Goal: Task Accomplishment & Management: Complete application form

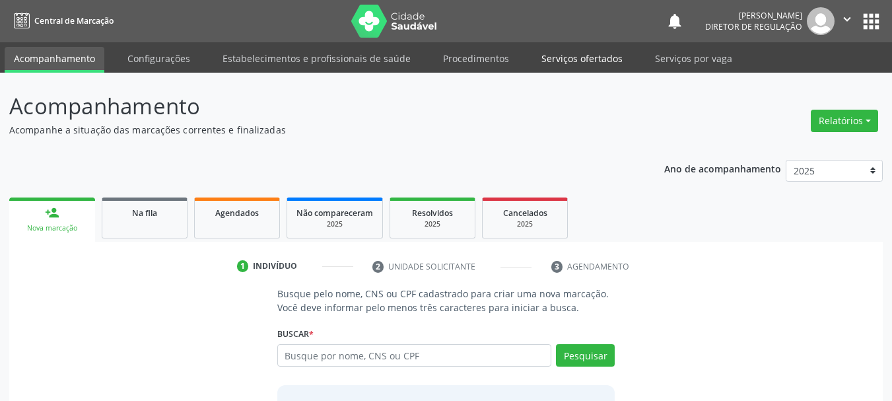
click at [559, 60] on link "Serviços ofertados" at bounding box center [582, 58] width 100 height 23
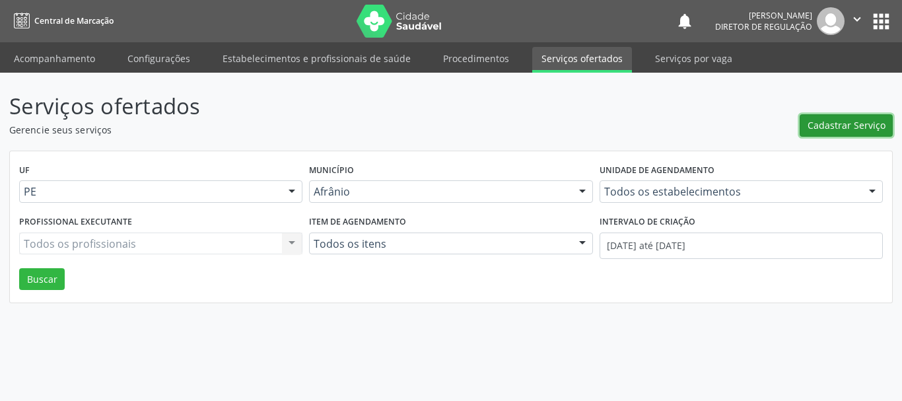
click at [833, 125] on span "Cadastrar Serviço" at bounding box center [846, 125] width 78 height 14
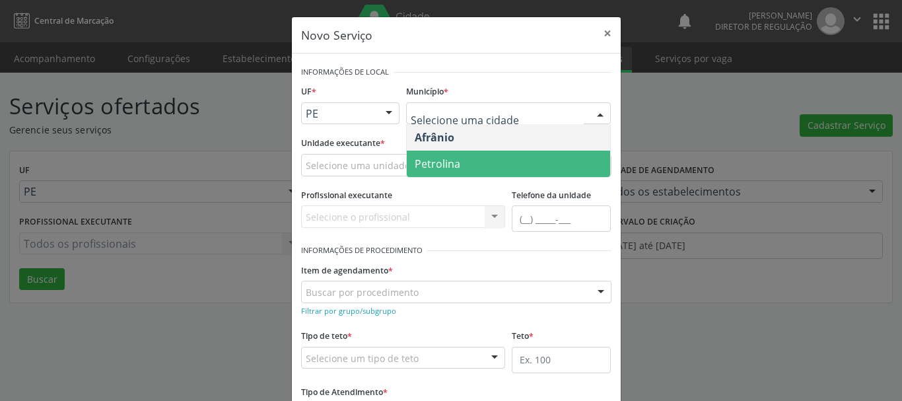
click at [449, 162] on span "Petrolina" at bounding box center [438, 163] width 46 height 15
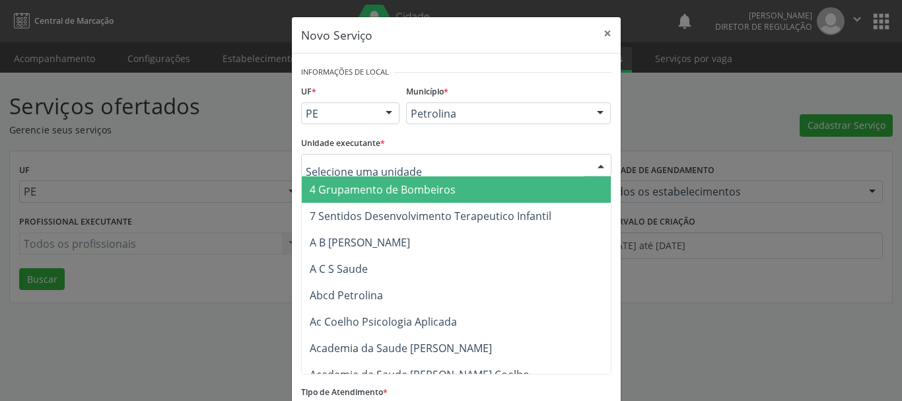
click at [405, 163] on div at bounding box center [456, 165] width 310 height 22
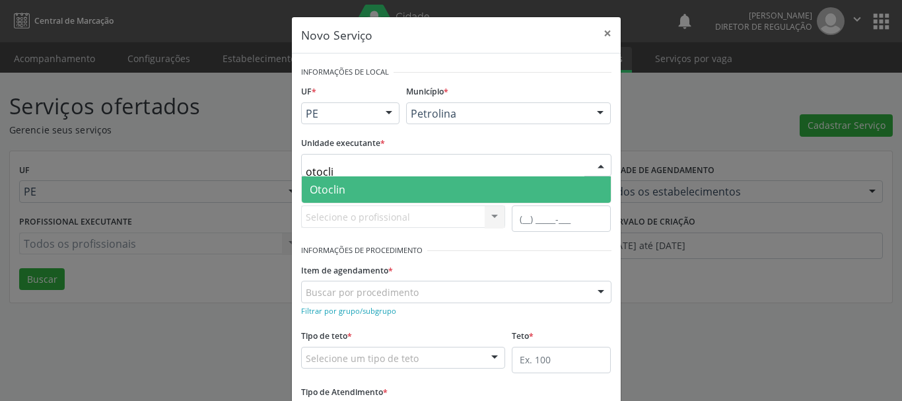
type input "otoclin"
click at [374, 188] on span "Otoclin" at bounding box center [456, 189] width 309 height 26
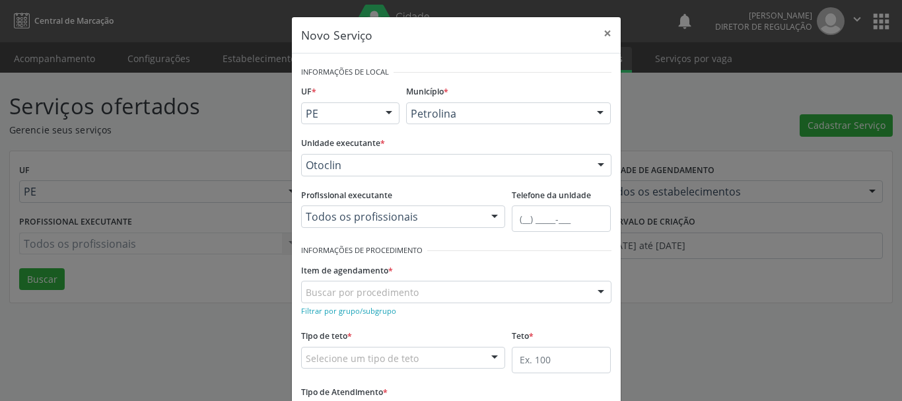
click at [412, 291] on div "Buscar por procedimento" at bounding box center [456, 292] width 310 height 22
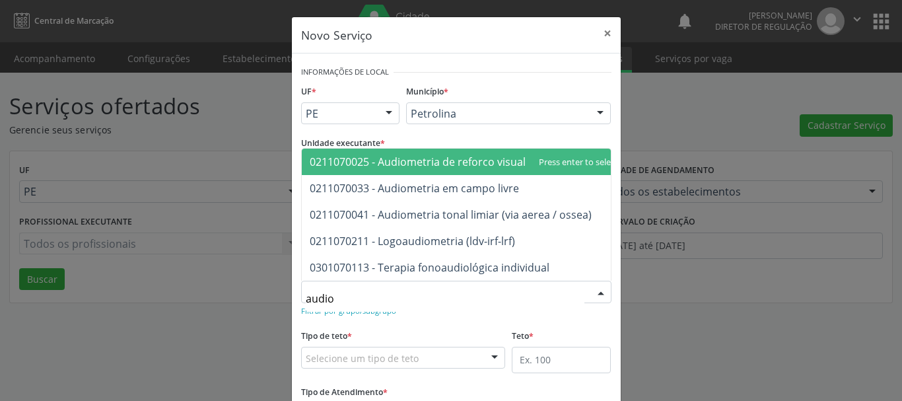
type input "audiom"
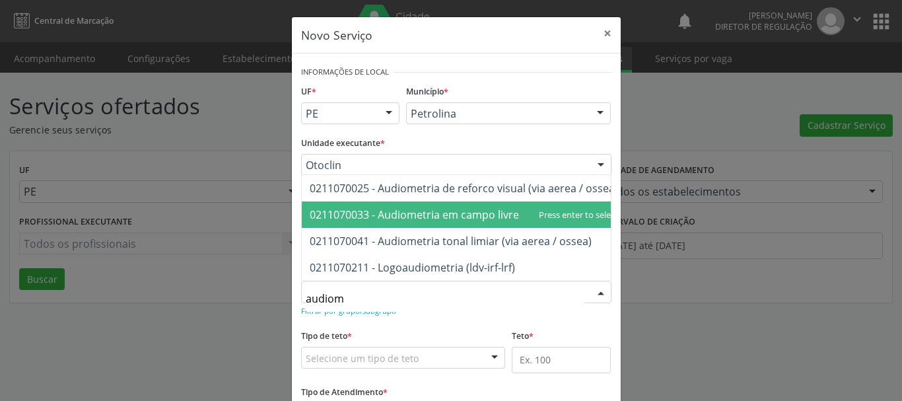
click at [420, 207] on span "0211070033 - Audiometria em campo livre" at bounding box center [414, 214] width 209 height 15
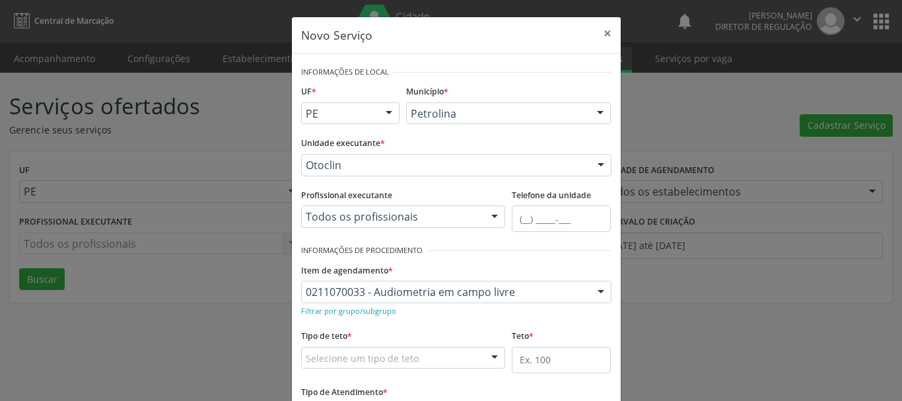
click at [450, 356] on div "Selecione um tipo de teto" at bounding box center [403, 358] width 205 height 22
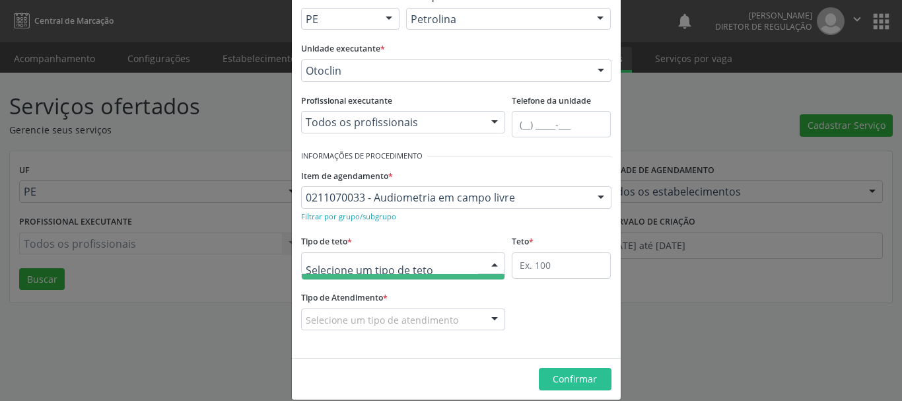
scroll to position [110, 0]
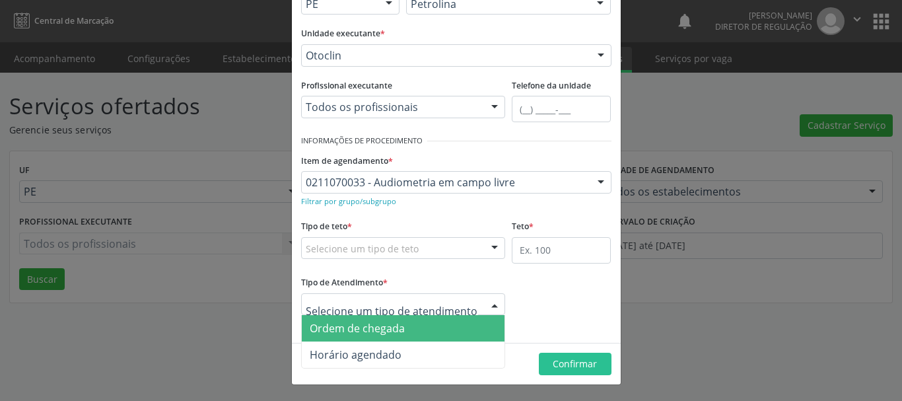
click at [401, 326] on span "Ordem de chegada" at bounding box center [403, 328] width 203 height 26
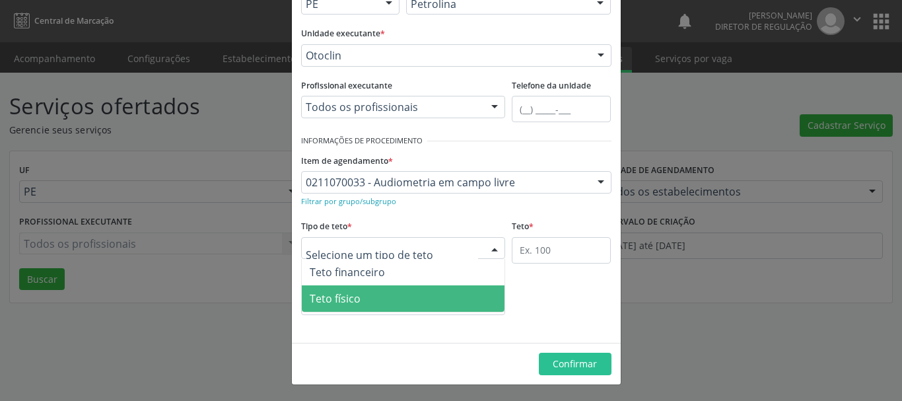
click at [392, 299] on span "Teto físico" at bounding box center [403, 298] width 203 height 26
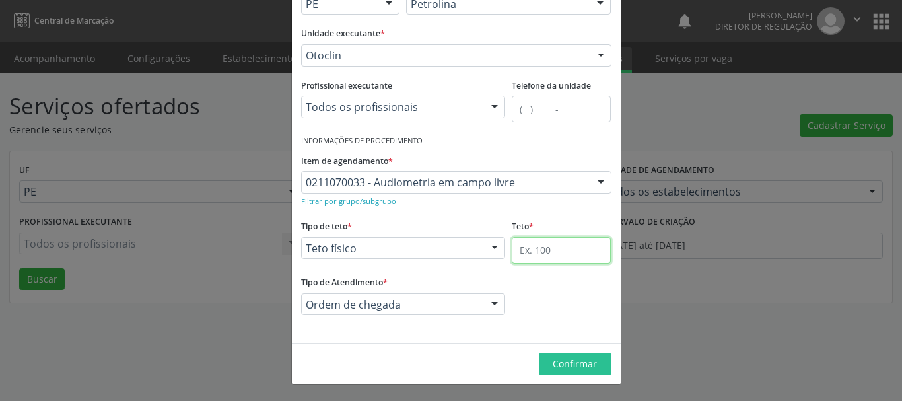
click at [574, 252] on input "text" at bounding box center [561, 250] width 99 height 26
type input "1"
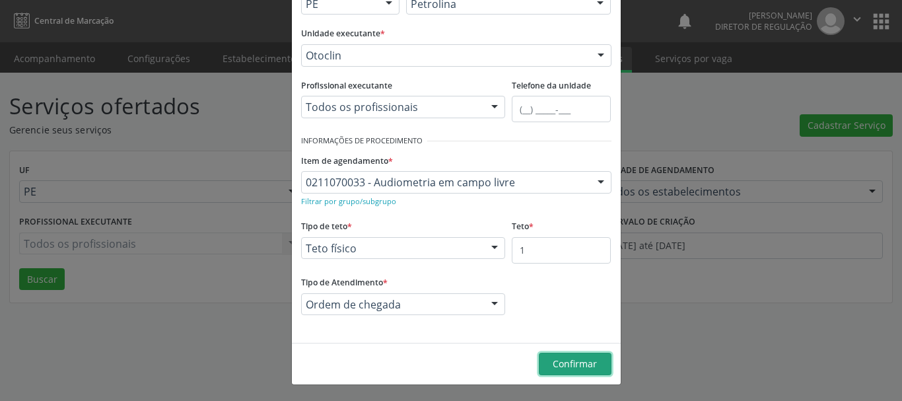
drag, startPoint x: 586, startPoint y: 366, endPoint x: 589, endPoint y: 355, distance: 12.2
click at [588, 360] on span "Confirmar" at bounding box center [575, 363] width 44 height 13
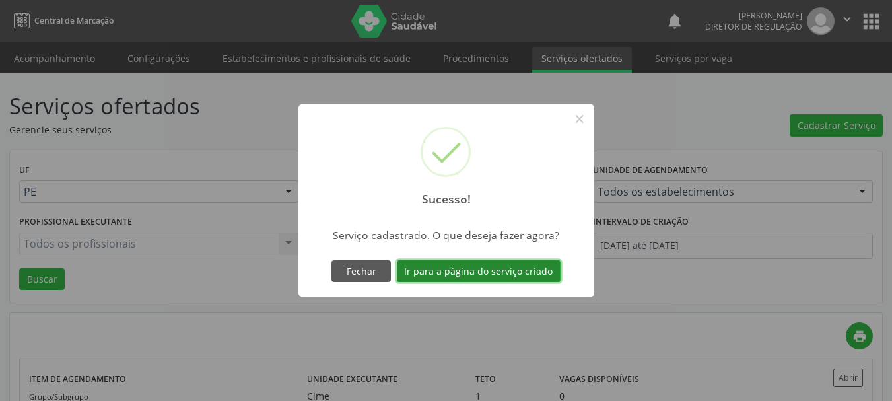
click at [479, 273] on button "Ir para a página do serviço criado" at bounding box center [479, 271] width 164 height 22
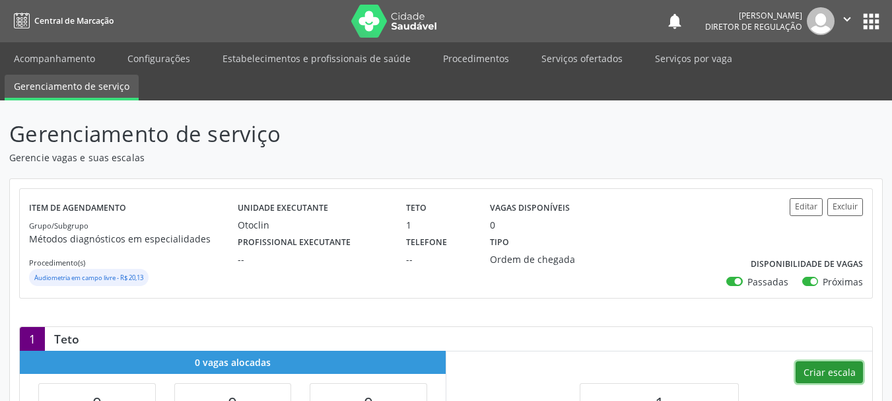
click at [830, 372] on button "Criar escala" at bounding box center [829, 372] width 67 height 22
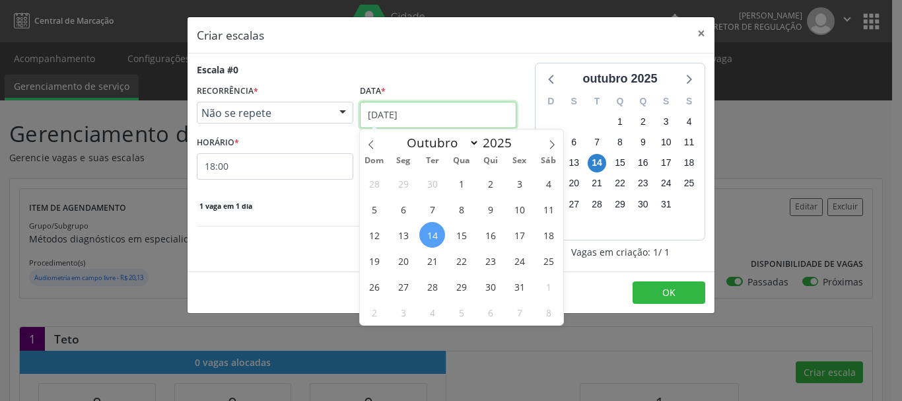
click at [405, 115] on input "[DATE]" at bounding box center [438, 115] width 156 height 26
click at [466, 234] on span "15" at bounding box center [461, 235] width 26 height 26
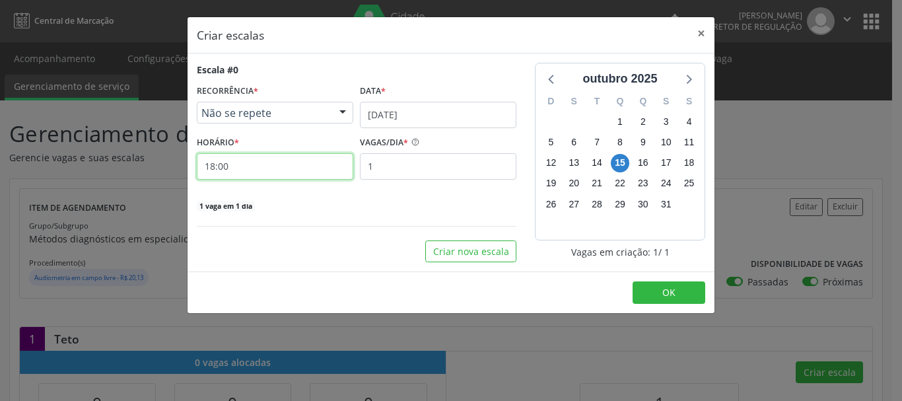
click at [238, 166] on input "18:00" at bounding box center [275, 166] width 156 height 26
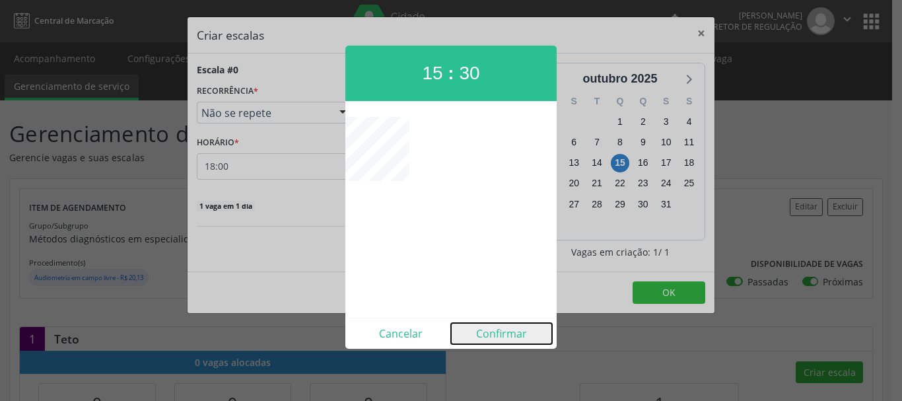
click at [516, 333] on button "Confirmar" at bounding box center [501, 333] width 101 height 21
type input "15:30"
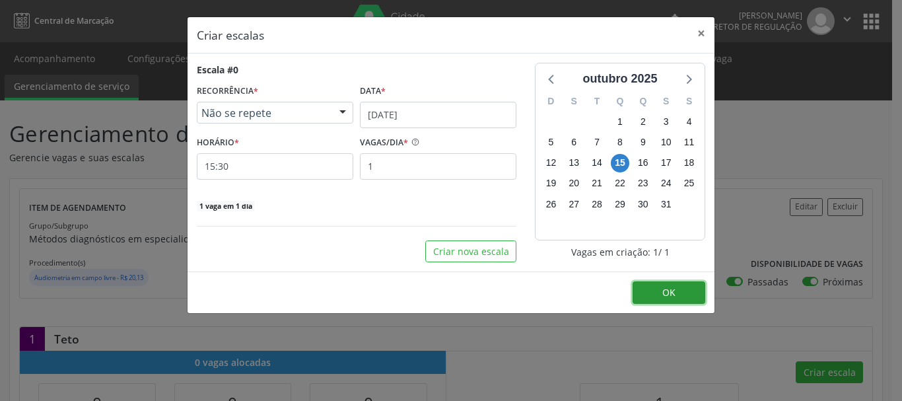
click at [660, 292] on button "OK" at bounding box center [669, 292] width 73 height 22
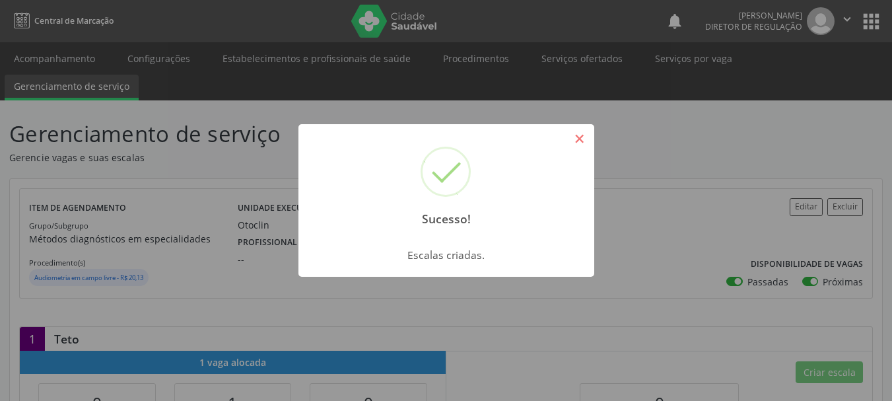
click at [580, 141] on button "×" at bounding box center [579, 138] width 22 height 22
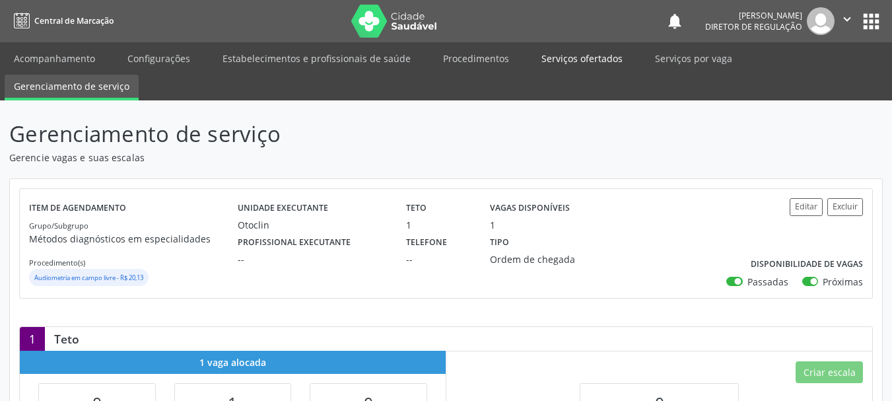
click at [592, 52] on link "Serviços ofertados" at bounding box center [582, 58] width 100 height 23
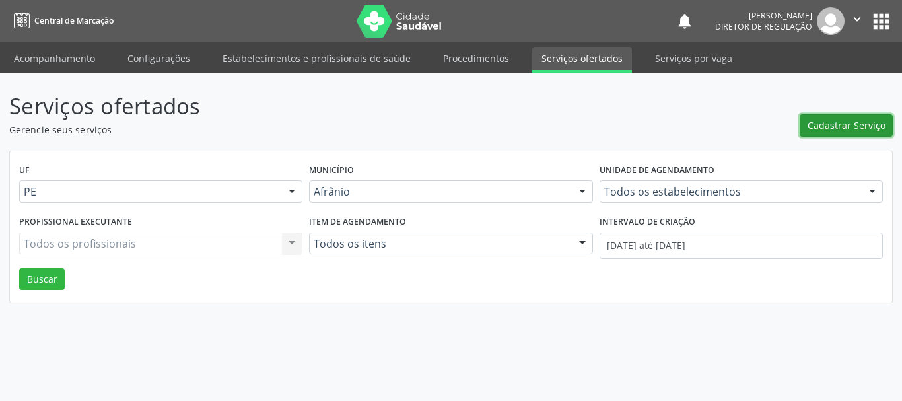
click at [842, 123] on span "Cadastrar Serviço" at bounding box center [846, 125] width 78 height 14
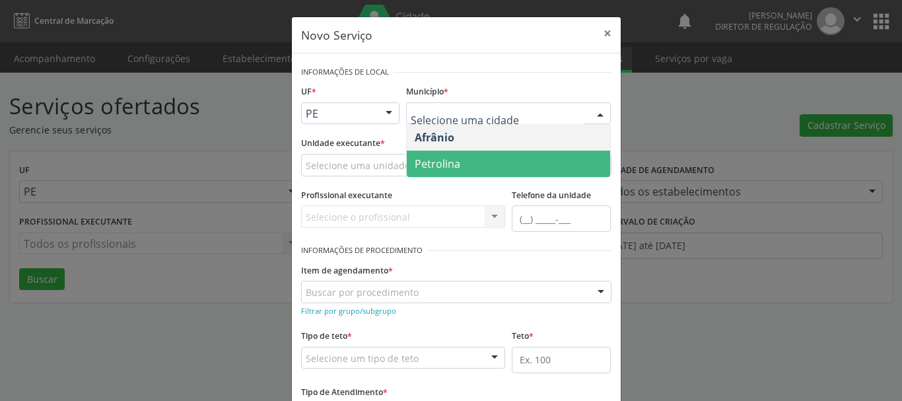
click at [448, 168] on span "Petrolina" at bounding box center [438, 163] width 46 height 15
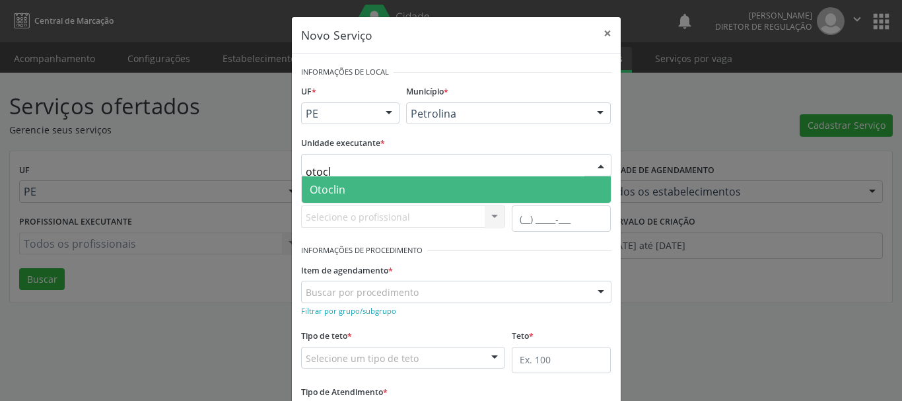
type input "otocli"
click at [450, 188] on span "Otoclin" at bounding box center [456, 189] width 309 height 26
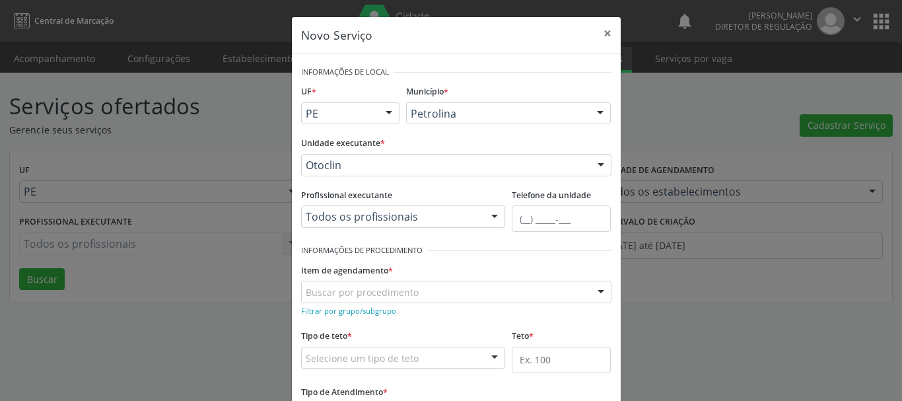
click at [446, 285] on div "Buscar por procedimento" at bounding box center [456, 292] width 310 height 22
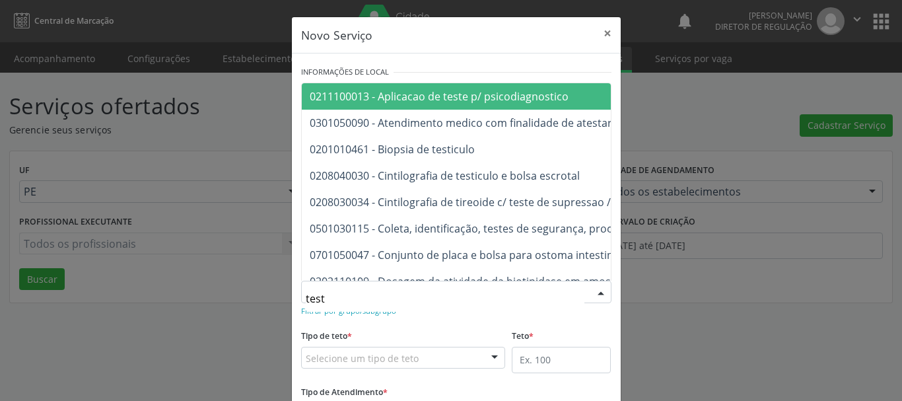
type input "teste"
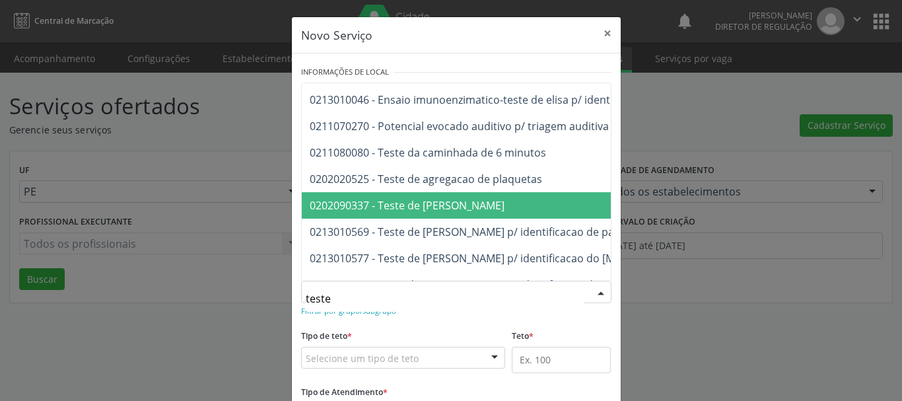
scroll to position [264, 0]
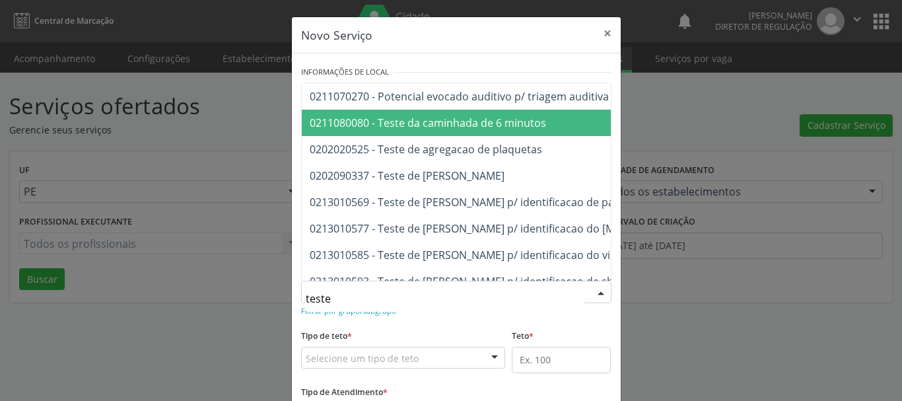
click at [461, 125] on span "0211080080 - Teste da caminhada de 6 minutos" at bounding box center [428, 123] width 236 height 15
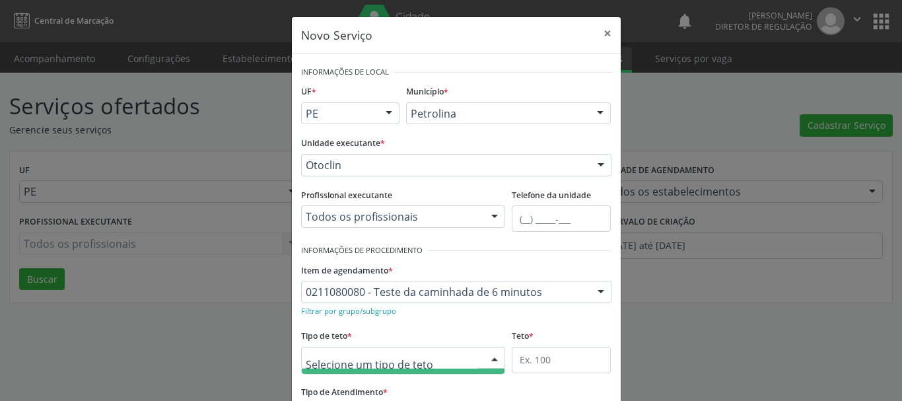
click at [415, 356] on div at bounding box center [403, 358] width 205 height 22
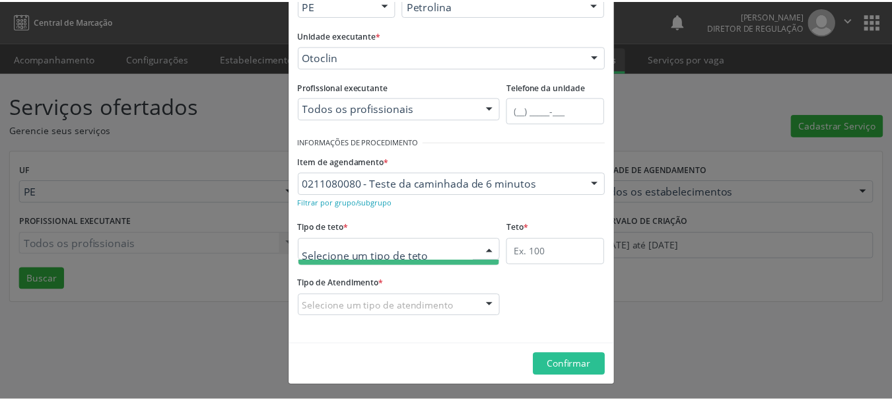
scroll to position [110, 0]
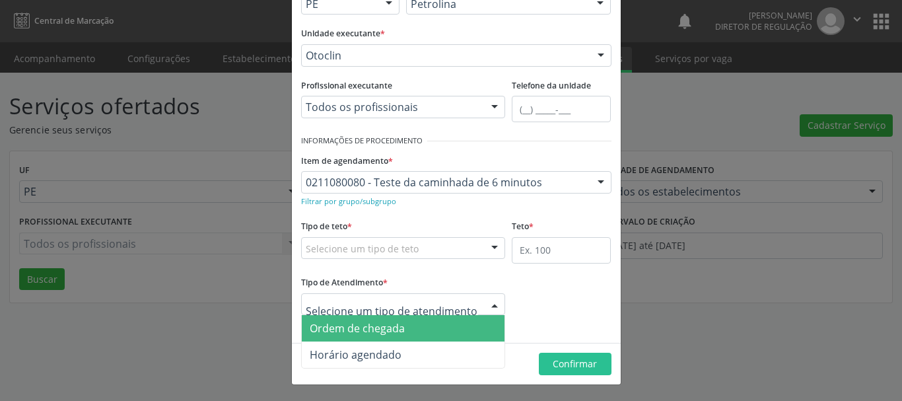
click at [413, 331] on span "Ordem de chegada" at bounding box center [403, 328] width 203 height 26
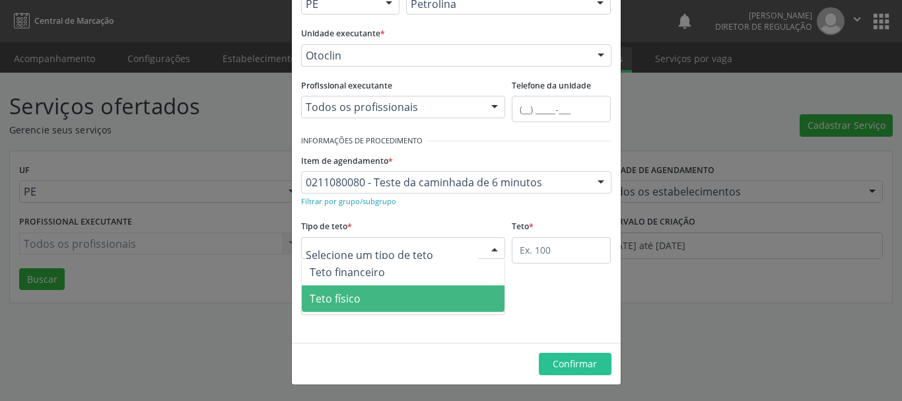
drag, startPoint x: 391, startPoint y: 304, endPoint x: 493, endPoint y: 258, distance: 112.0
click at [392, 304] on span "Teto físico" at bounding box center [403, 298] width 203 height 26
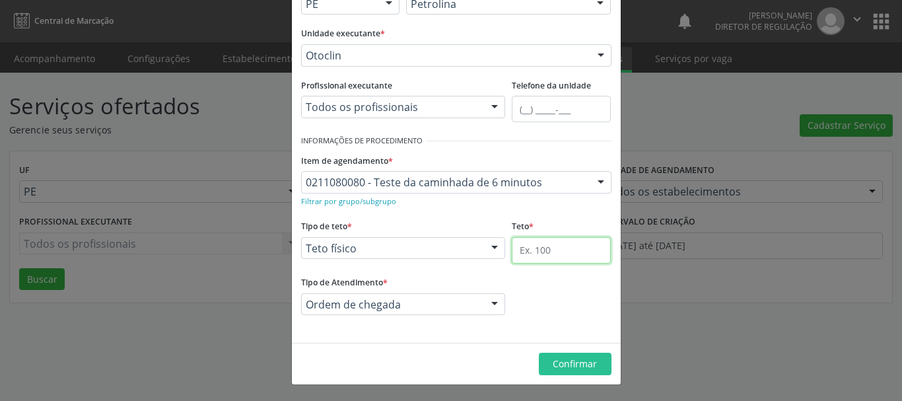
click at [543, 244] on input "text" at bounding box center [561, 250] width 99 height 26
type input "1"
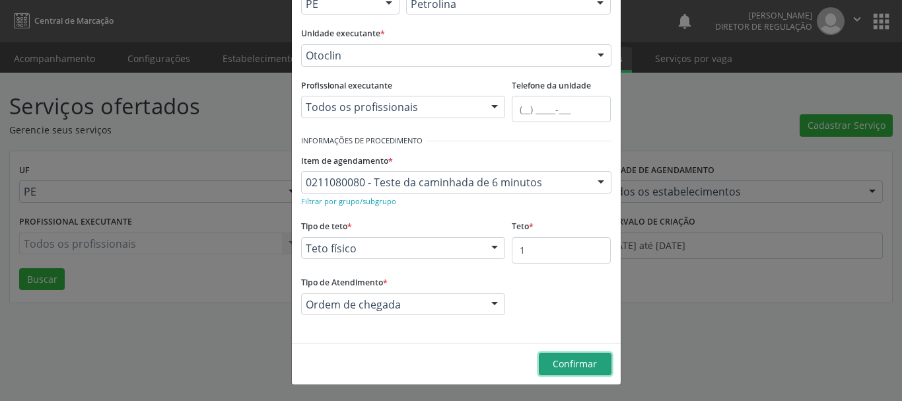
click at [565, 363] on span "Confirmar" at bounding box center [575, 363] width 44 height 13
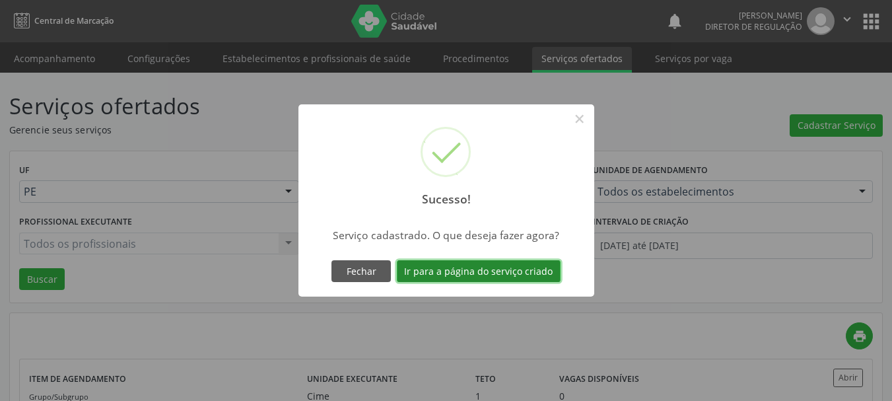
click at [495, 276] on button "Ir para a página do serviço criado" at bounding box center [479, 271] width 164 height 22
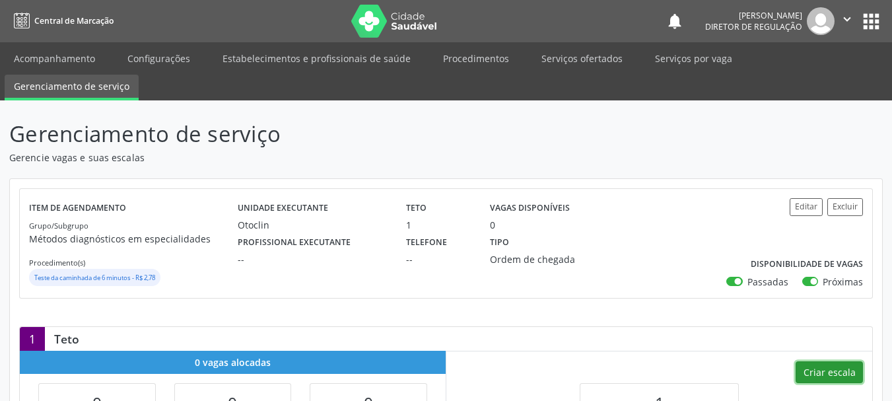
click at [827, 373] on button "Criar escala" at bounding box center [829, 372] width 67 height 22
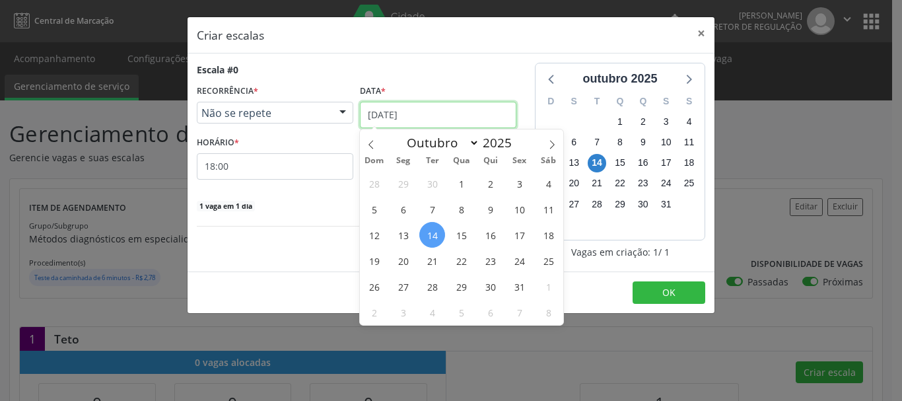
click at [439, 114] on input "[DATE]" at bounding box center [438, 115] width 156 height 26
click at [463, 234] on span "15" at bounding box center [461, 235] width 26 height 26
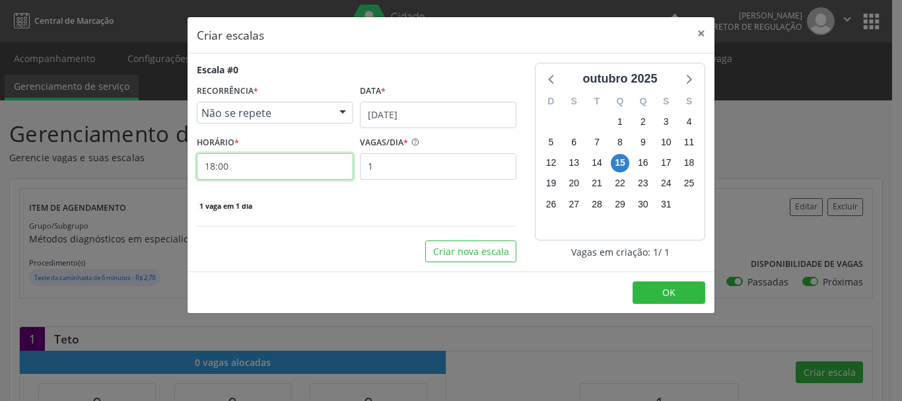
click at [321, 172] on input "18:00" at bounding box center [275, 166] width 156 height 26
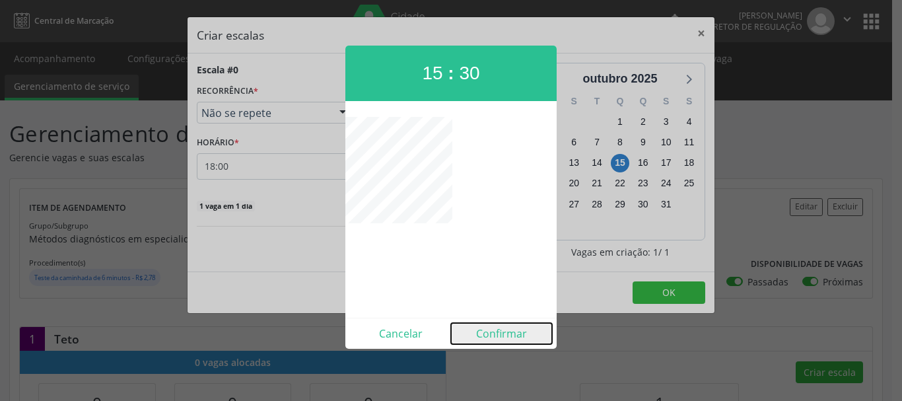
click at [507, 333] on button "Confirmar" at bounding box center [501, 333] width 101 height 21
type input "15:30"
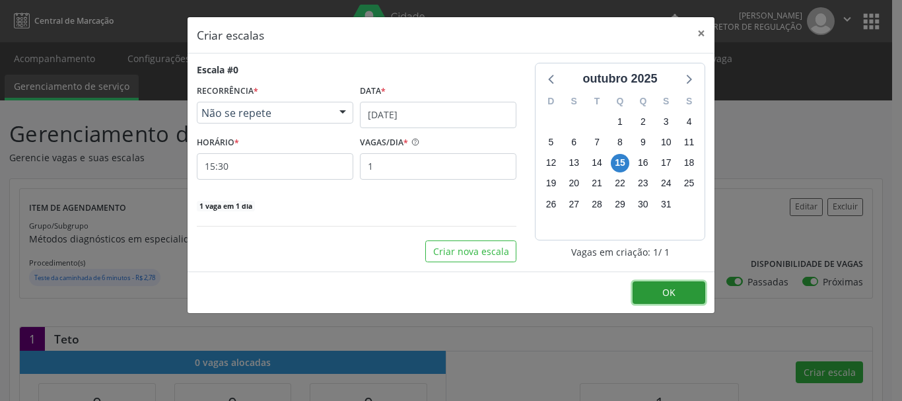
click at [681, 294] on button "OK" at bounding box center [669, 292] width 73 height 22
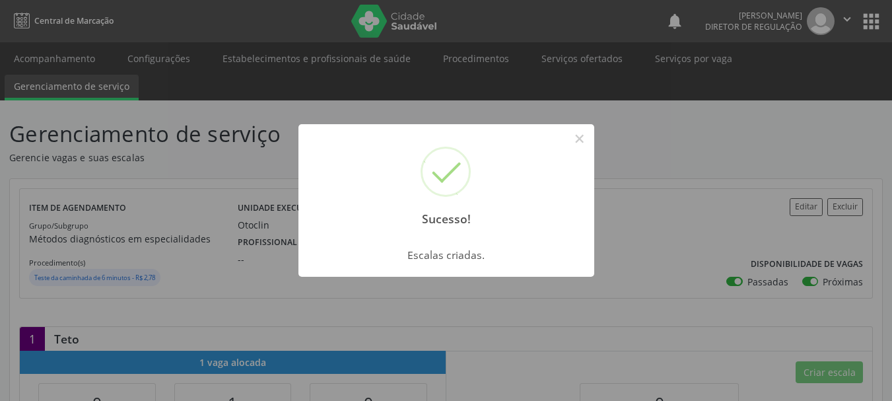
drag, startPoint x: 588, startPoint y: 140, endPoint x: 480, endPoint y: 130, distance: 108.1
click at [588, 141] on button "×" at bounding box center [579, 138] width 22 height 22
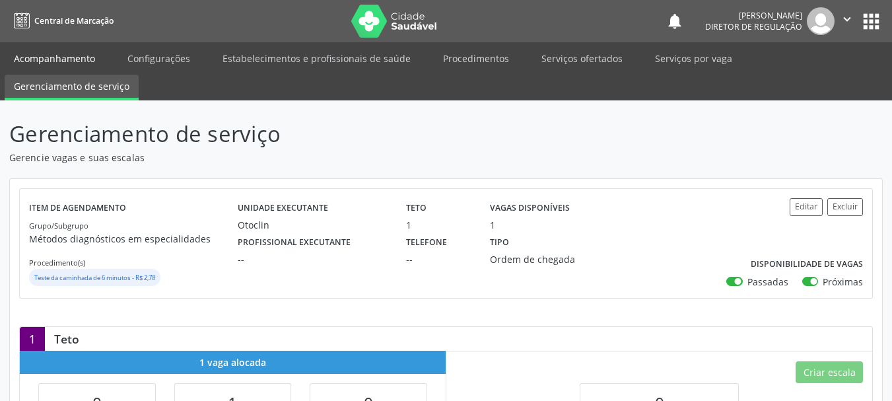
click at [66, 61] on link "Acompanhamento" at bounding box center [55, 58] width 100 height 23
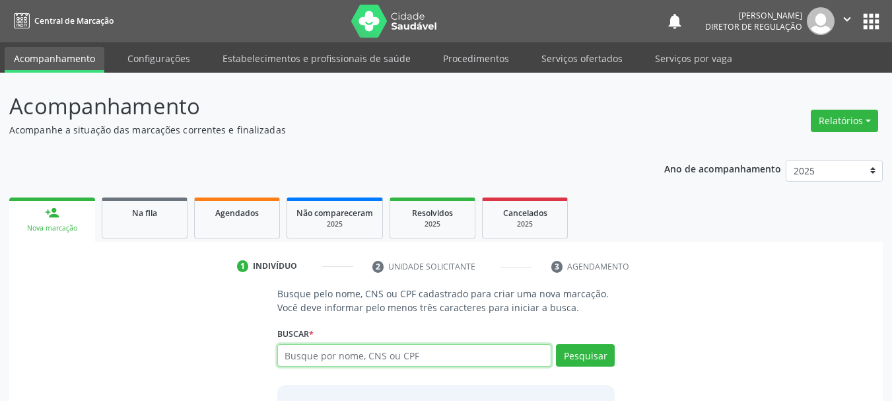
click at [376, 352] on input "text" at bounding box center [414, 355] width 275 height 22
type input "[PERSON_NAME]"
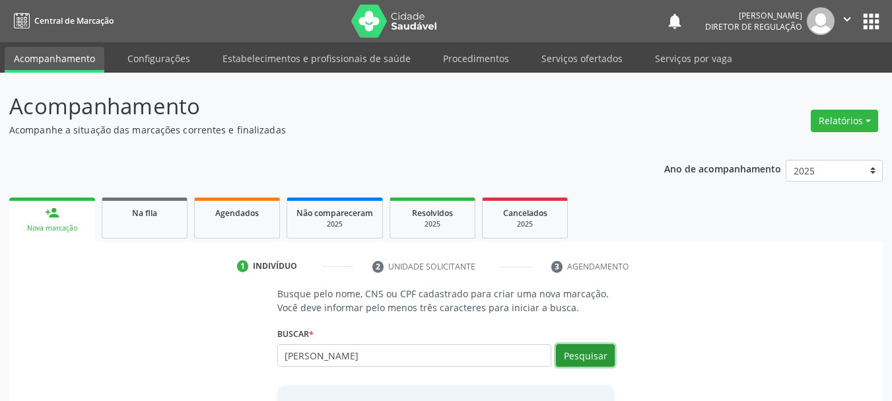
click at [585, 360] on button "Pesquisar" at bounding box center [585, 355] width 59 height 22
click at [393, 355] on input "[PERSON_NAME]" at bounding box center [414, 355] width 275 height 22
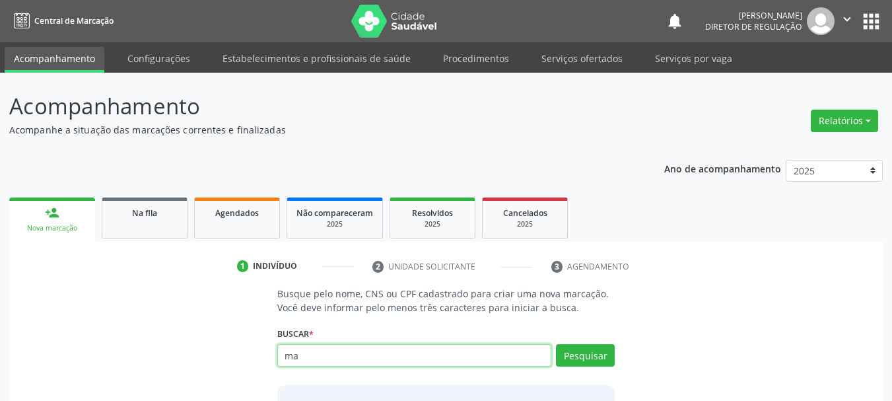
type input "m"
paste input "898002335358741"
type input "898002335358741"
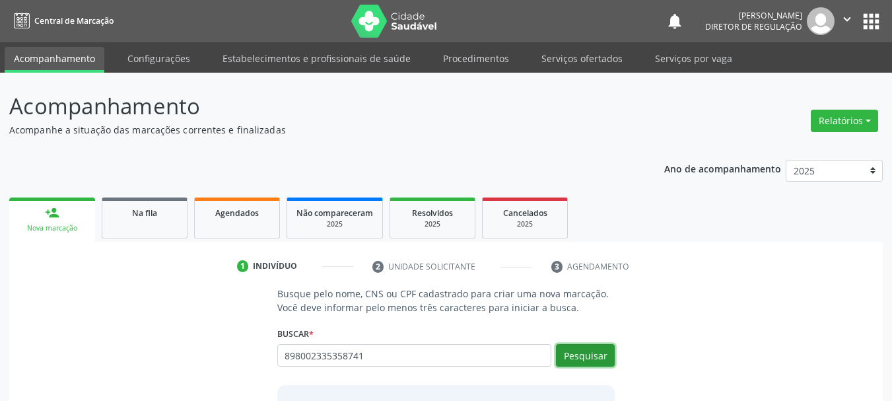
click at [604, 356] on button "Pesquisar" at bounding box center [585, 355] width 59 height 22
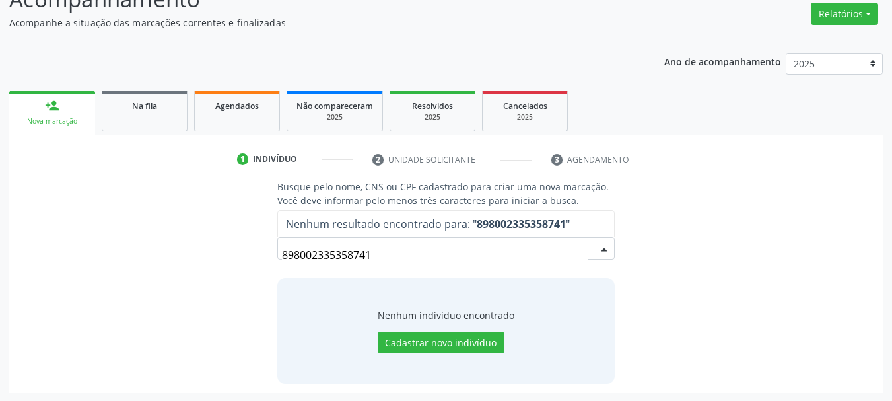
scroll to position [108, 0]
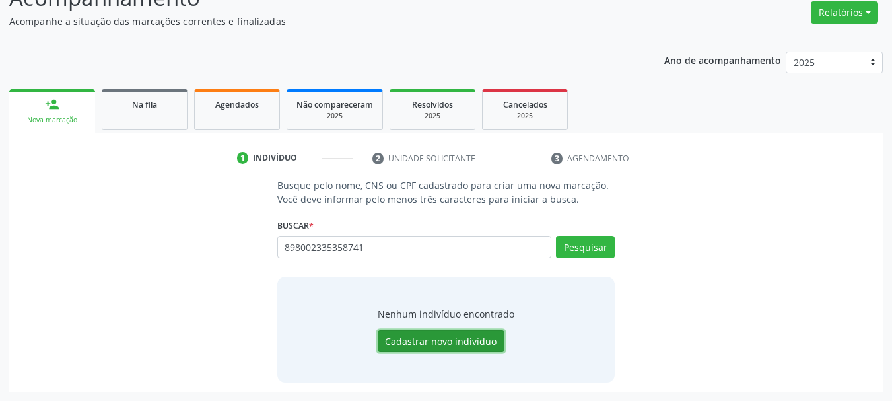
click at [437, 343] on button "Cadastrar novo indivíduo" at bounding box center [441, 341] width 127 height 22
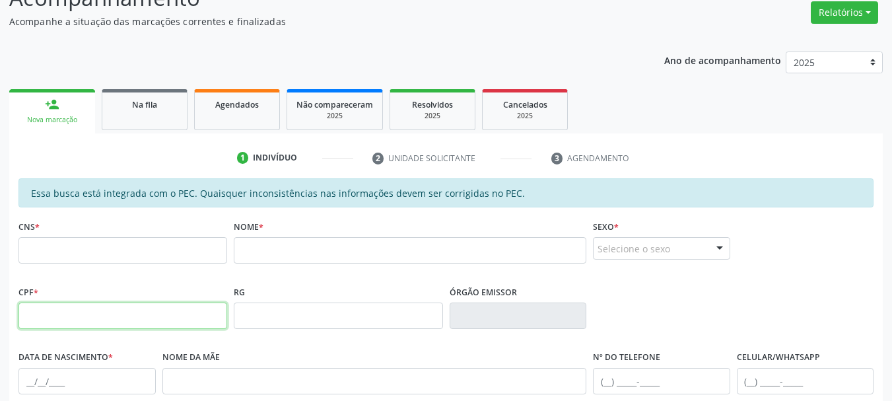
click at [132, 319] on input "text" at bounding box center [122, 315] width 209 height 26
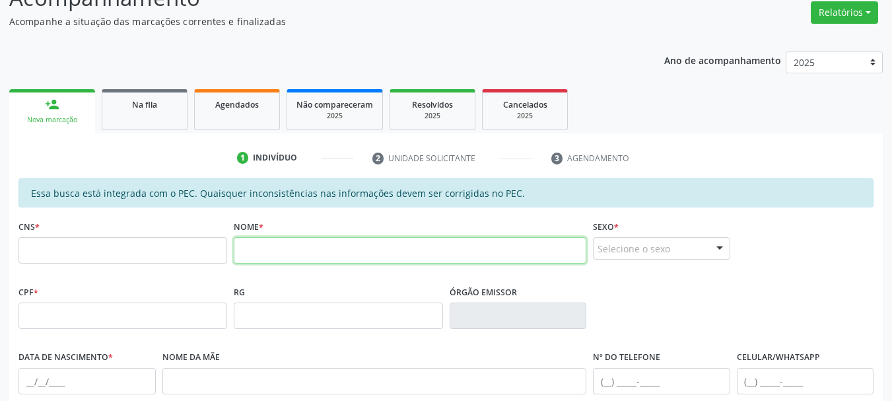
click at [266, 253] on input "text" at bounding box center [410, 250] width 353 height 26
type input "mar"
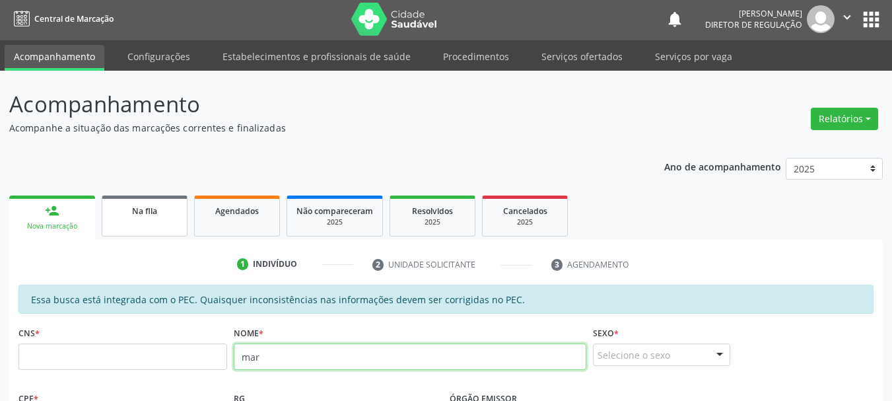
scroll to position [0, 0]
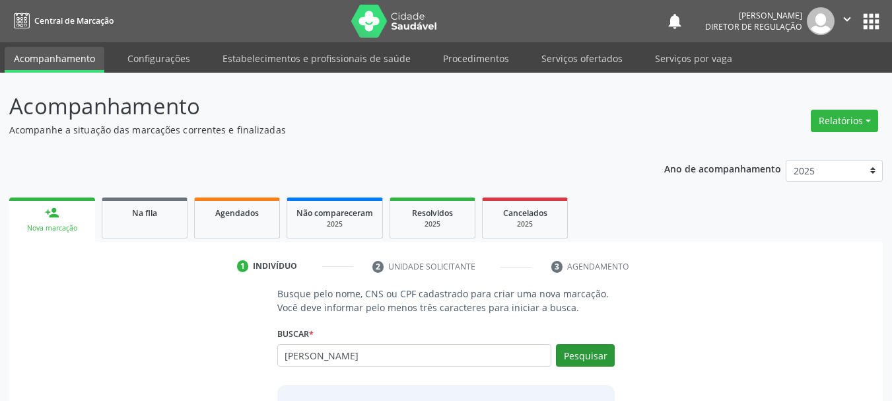
type input "[PERSON_NAME]"
click at [579, 360] on button "Pesquisar" at bounding box center [585, 355] width 59 height 22
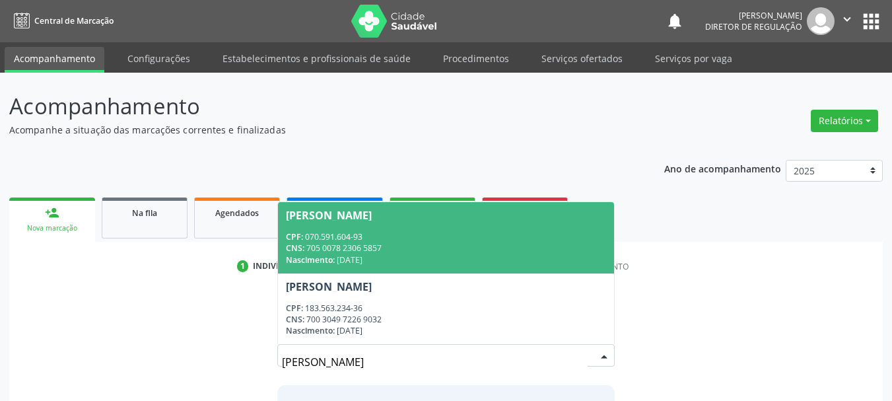
click at [396, 257] on div "Nascimento: 19/02/2003" at bounding box center [446, 259] width 321 height 11
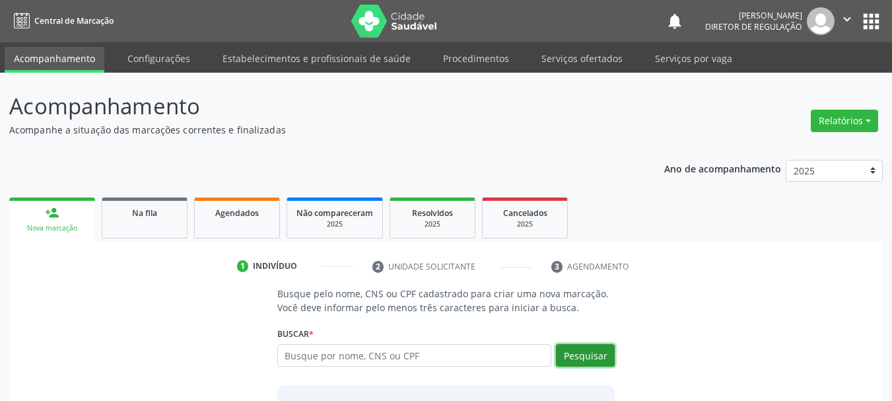
click at [596, 357] on button "Pesquisar" at bounding box center [585, 355] width 59 height 22
click at [337, 360] on input "text" at bounding box center [414, 355] width 275 height 22
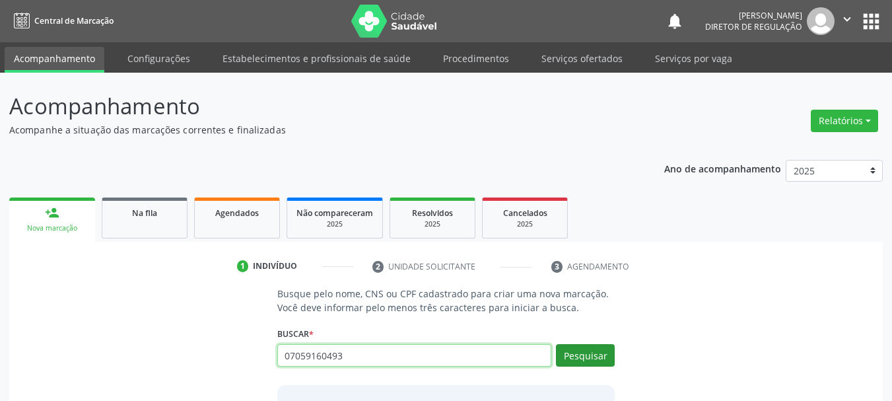
type input "07059160493"
click at [588, 353] on button "Pesquisar" at bounding box center [585, 355] width 59 height 22
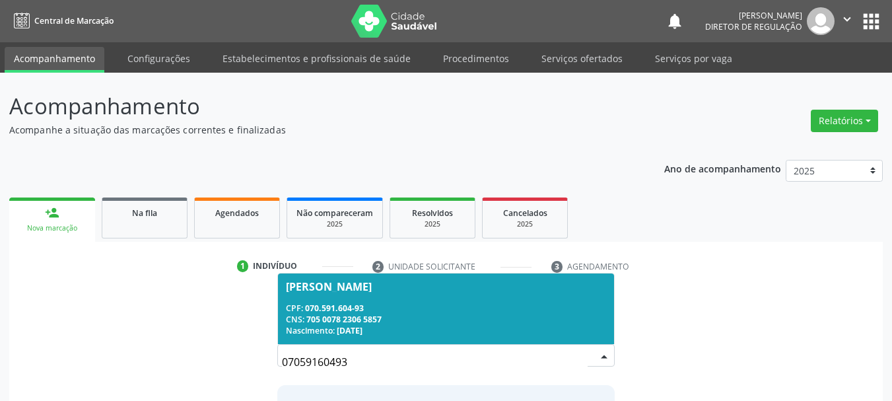
click at [366, 326] on div "Nascimento: 19/02/2003" at bounding box center [446, 330] width 321 height 11
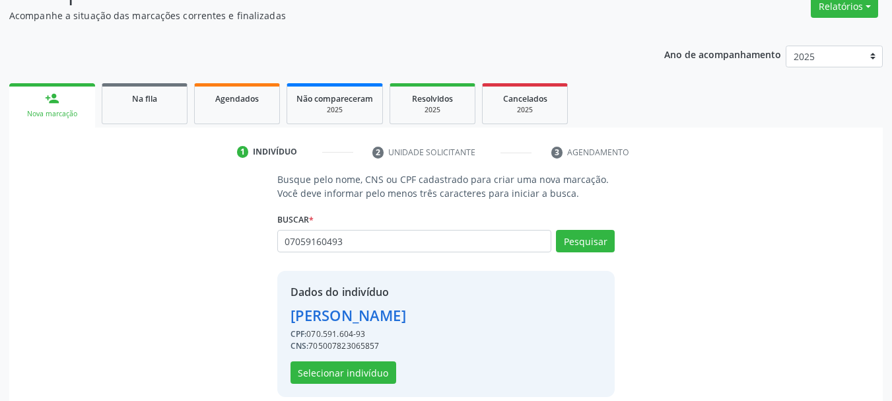
scroll to position [129, 0]
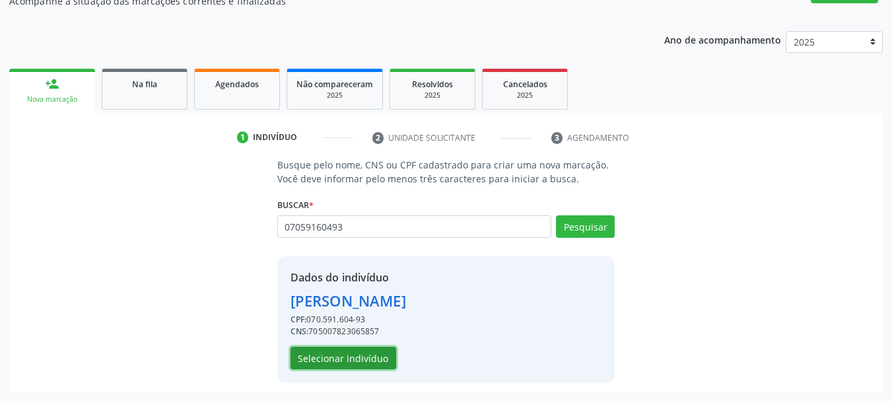
click at [380, 362] on button "Selecionar indivíduo" at bounding box center [344, 358] width 106 height 22
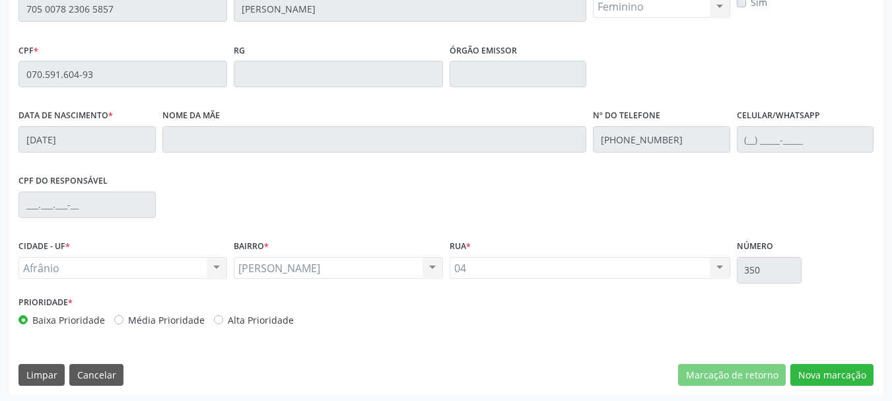
scroll to position [353, 0]
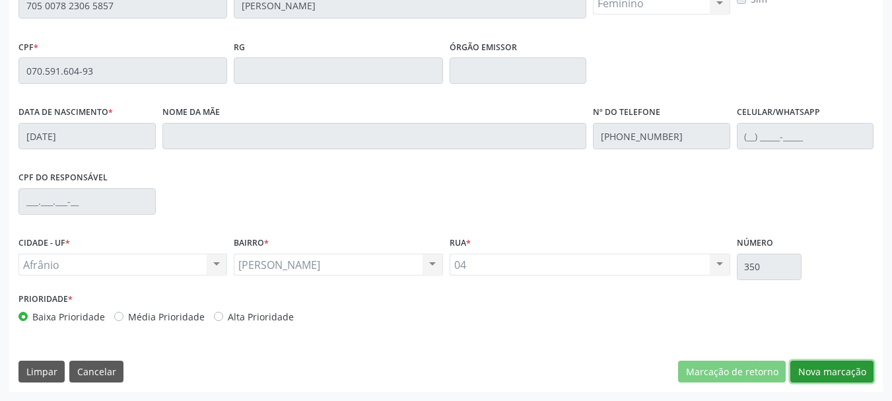
click at [841, 370] on button "Nova marcação" at bounding box center [831, 371] width 83 height 22
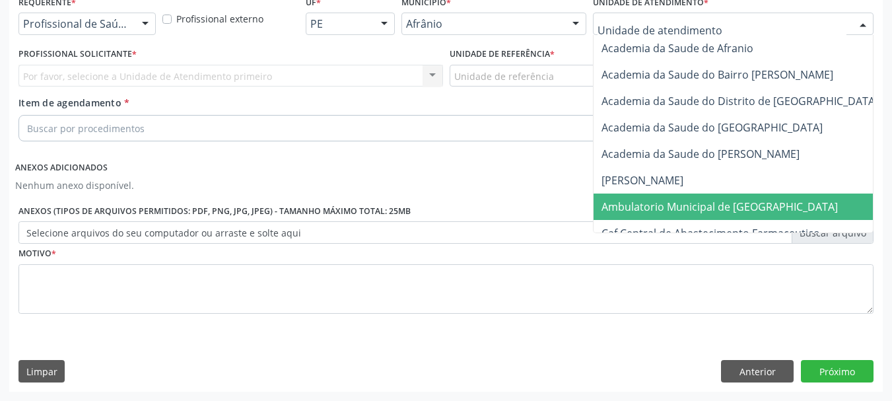
click at [664, 206] on span "Ambulatorio Municipal de [GEOGRAPHIC_DATA]" at bounding box center [719, 206] width 236 height 15
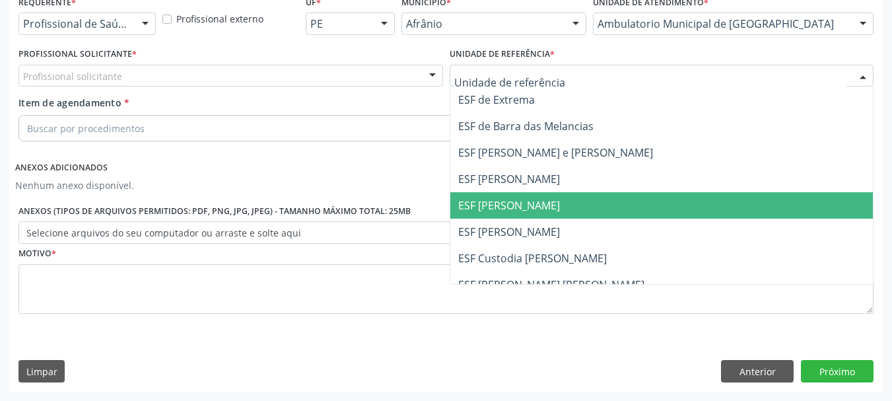
click at [559, 197] on span "ESF [PERSON_NAME]" at bounding box center [661, 205] width 423 height 26
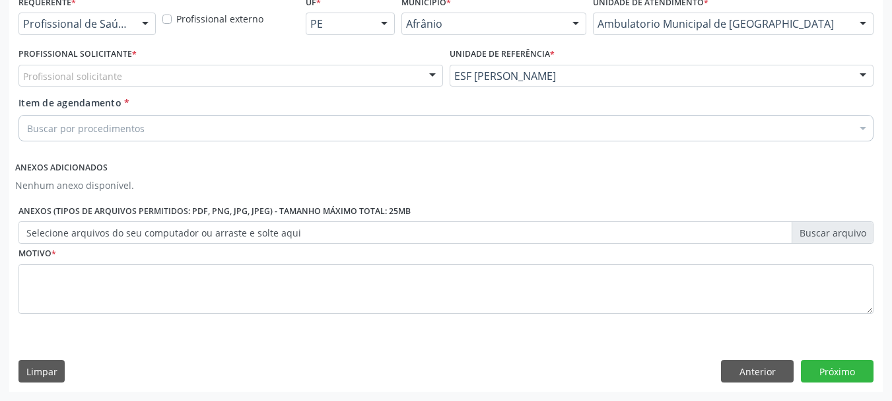
click at [287, 71] on div "Profissional solicitante" at bounding box center [230, 76] width 425 height 22
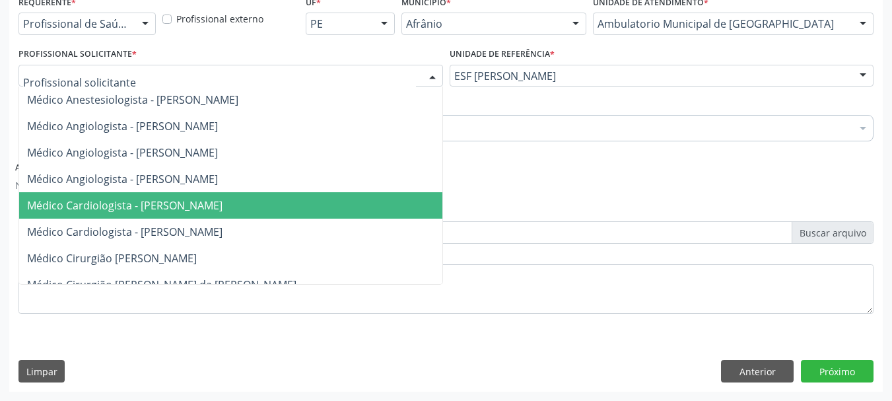
click at [322, 198] on span "Médico Cardiologista - Alysson Rodrigo Ferreira Cavalcanti" at bounding box center [243, 205] width 449 height 26
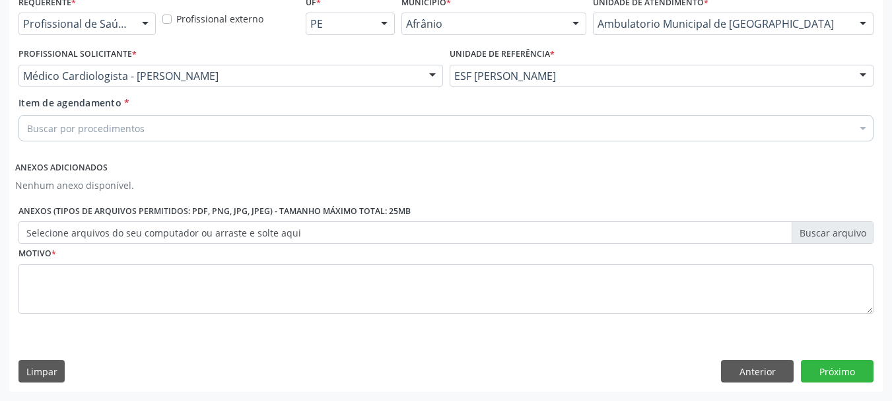
click at [215, 127] on div "Buscar por procedimentos" at bounding box center [445, 128] width 855 height 26
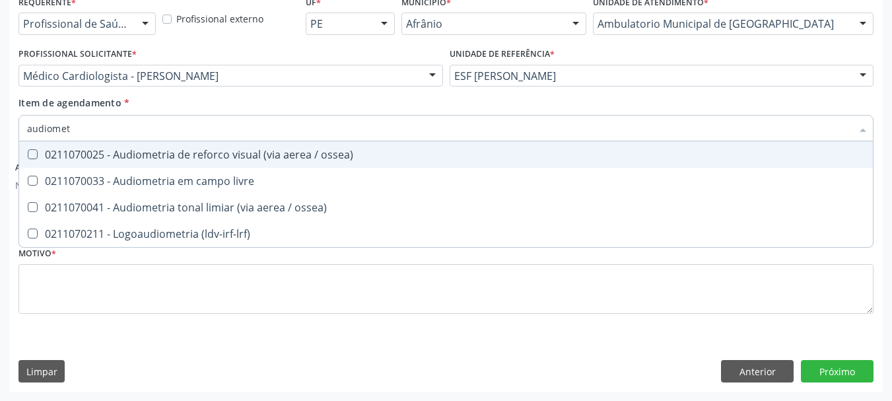
type input "audiometr"
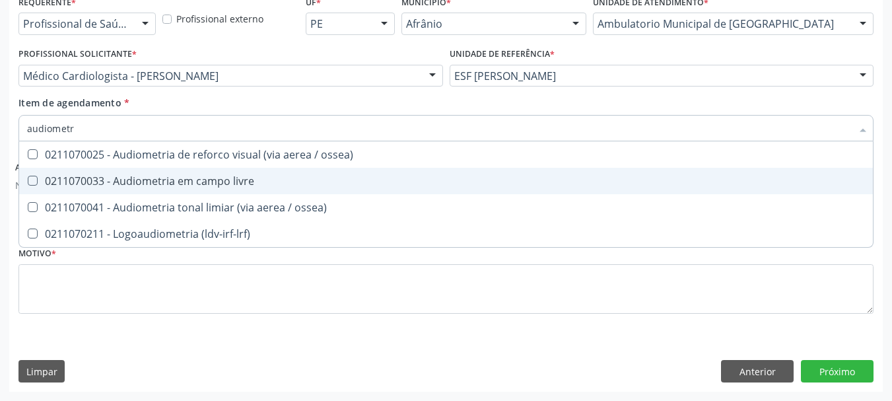
click at [205, 177] on div "0211070033 - Audiometria em campo livre" at bounding box center [446, 181] width 838 height 11
checkbox livre "true"
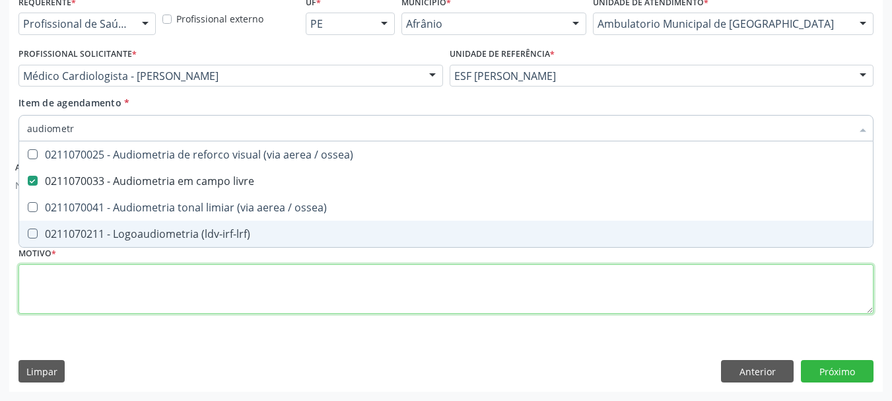
click at [280, 280] on div "Requerente * Profissional de Saúde Profissional de Saúde Paciente Nenhum result…" at bounding box center [445, 162] width 855 height 340
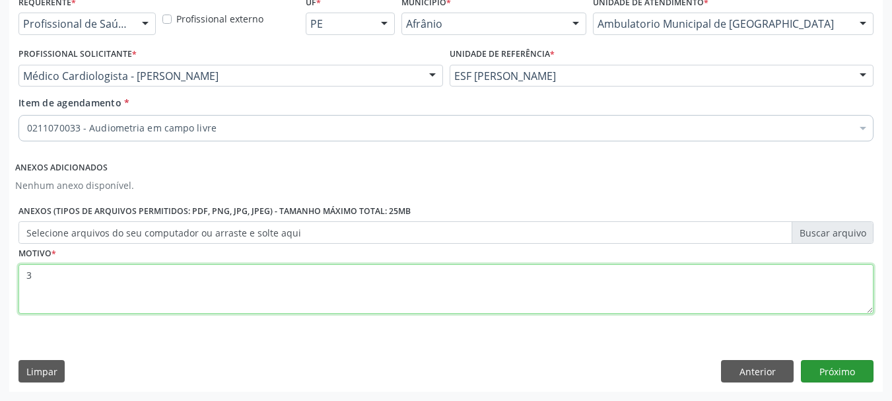
type textarea "3"
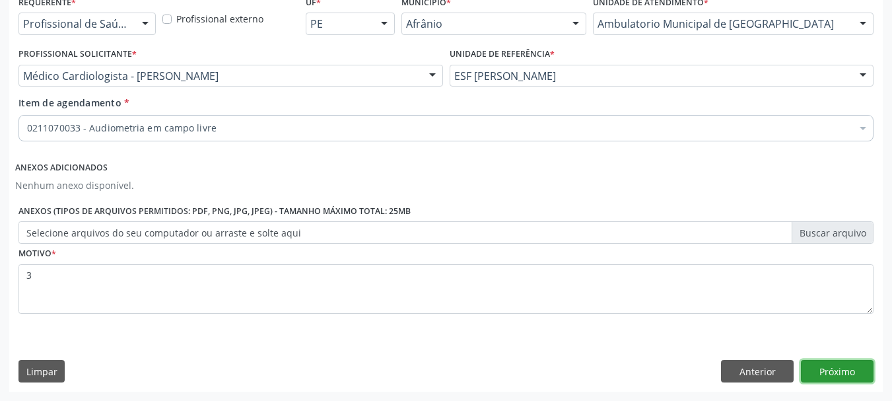
click at [839, 366] on button "Próximo" at bounding box center [837, 371] width 73 height 22
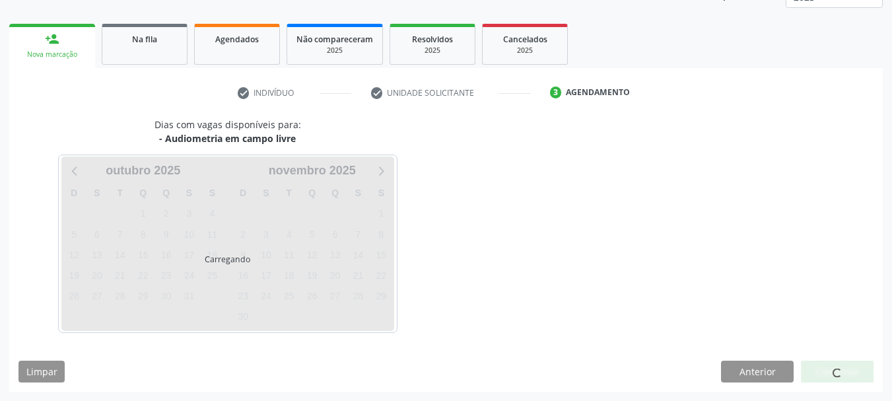
scroll to position [174, 0]
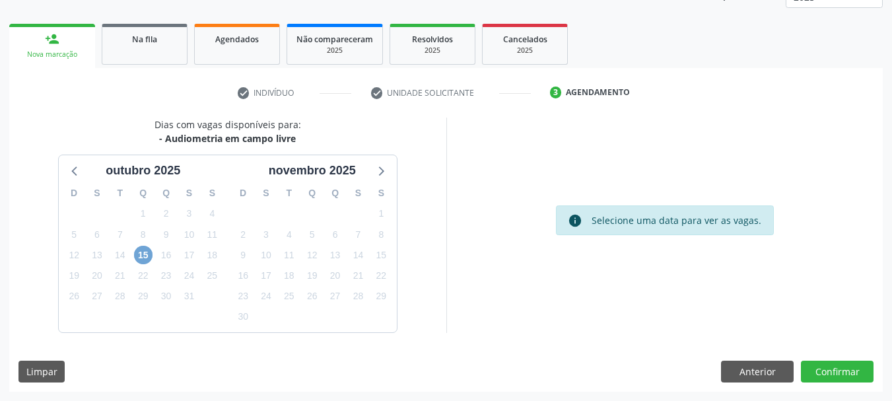
click at [140, 254] on span "15" at bounding box center [143, 255] width 18 height 18
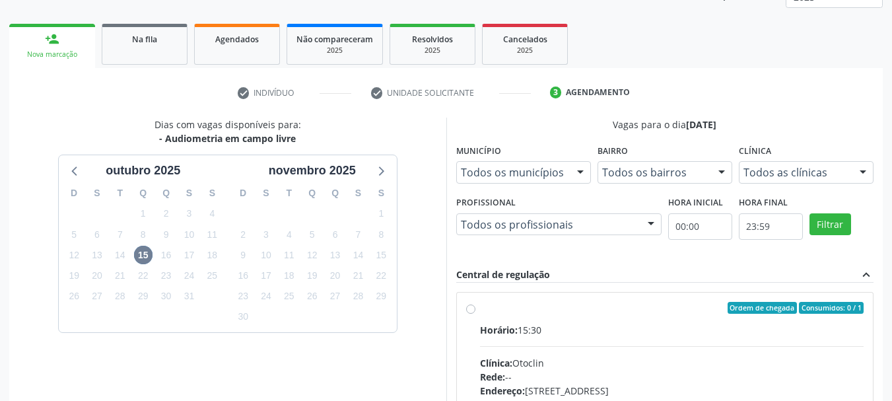
click at [482, 306] on div "Ordem de chegada Consumidos: 0 / 1" at bounding box center [672, 308] width 384 height 12
click at [475, 306] on input "Ordem de chegada Consumidos: 0 / 1 Horário: 15:30 Clínica: Otoclin Rede: -- End…" at bounding box center [470, 308] width 9 height 12
radio input "true"
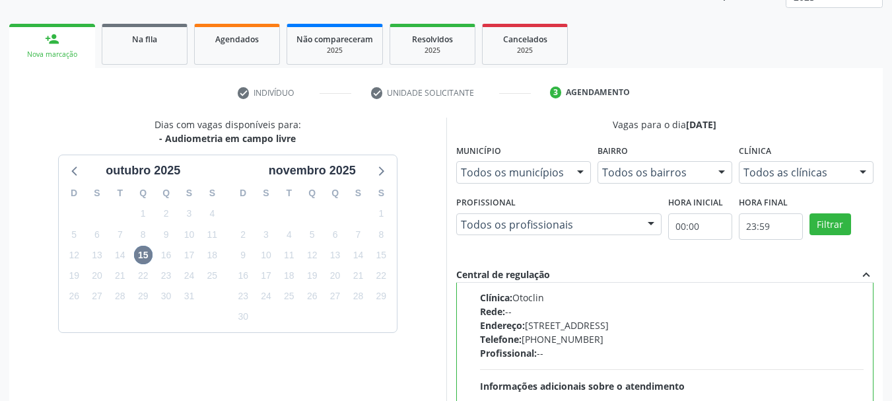
scroll to position [388, 0]
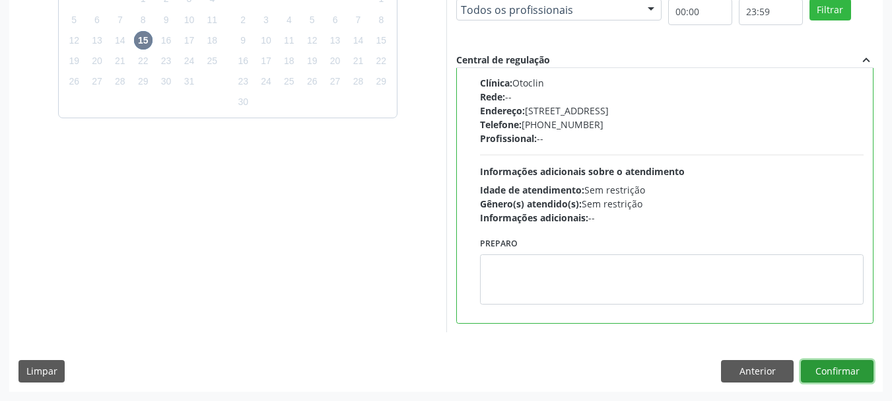
click at [846, 368] on button "Confirmar" at bounding box center [837, 371] width 73 height 22
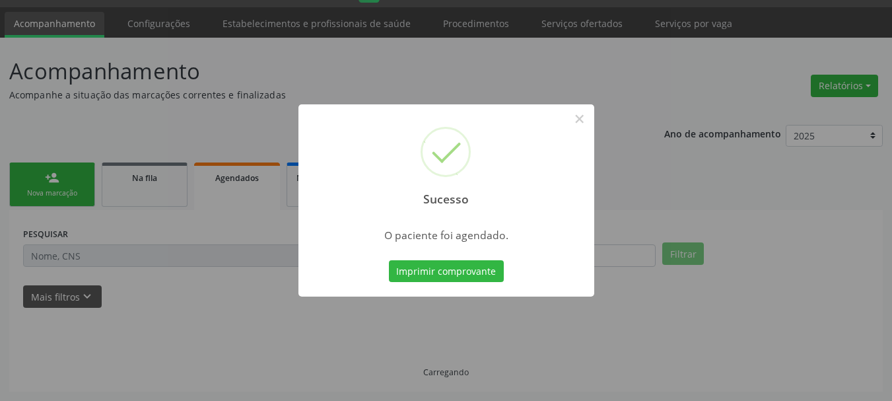
scroll to position [35, 0]
click at [452, 268] on button "Imprimir comprovante" at bounding box center [446, 271] width 115 height 22
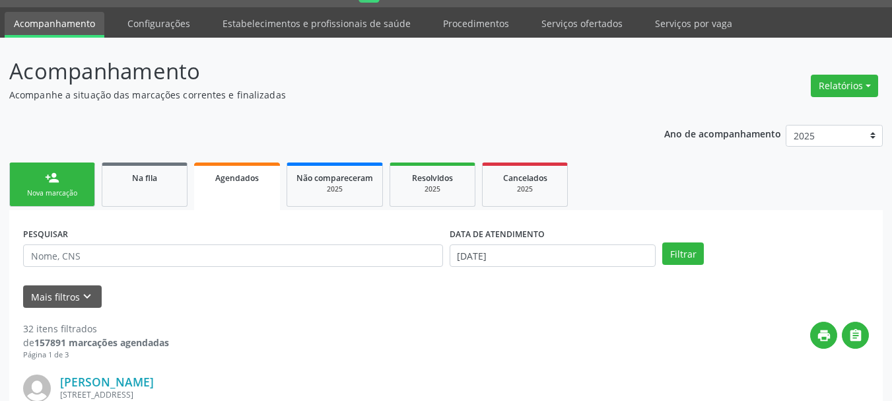
click at [86, 178] on link "person_add Nova marcação" at bounding box center [52, 184] width 86 height 44
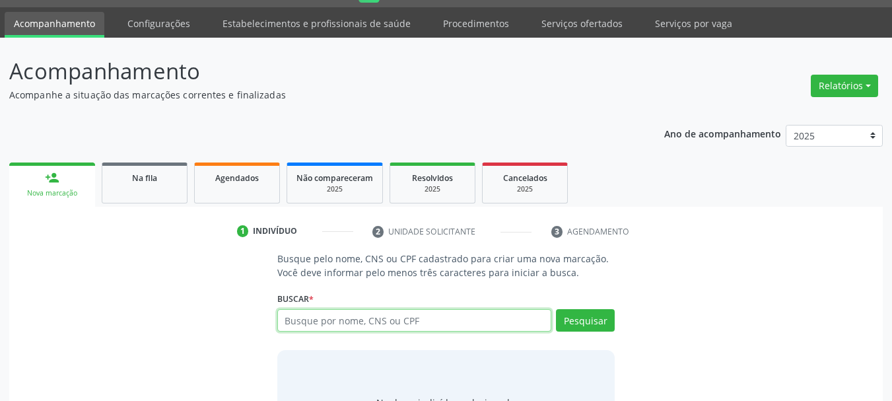
click at [331, 320] on input "text" at bounding box center [414, 320] width 275 height 22
type input "07059160493"
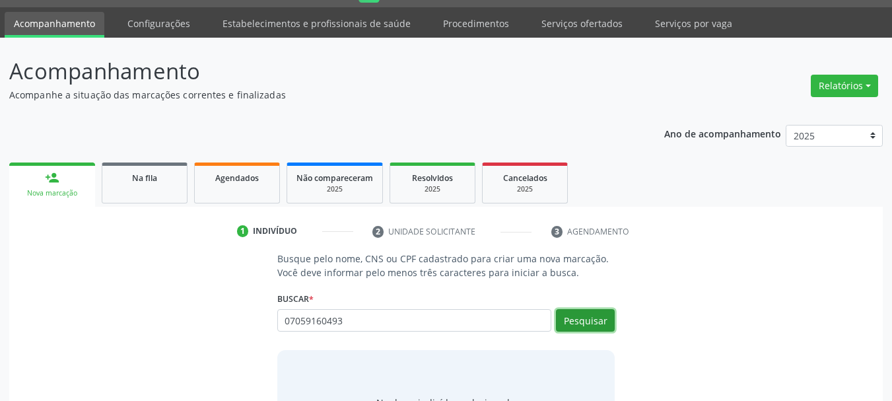
click at [592, 312] on button "Pesquisar" at bounding box center [585, 320] width 59 height 22
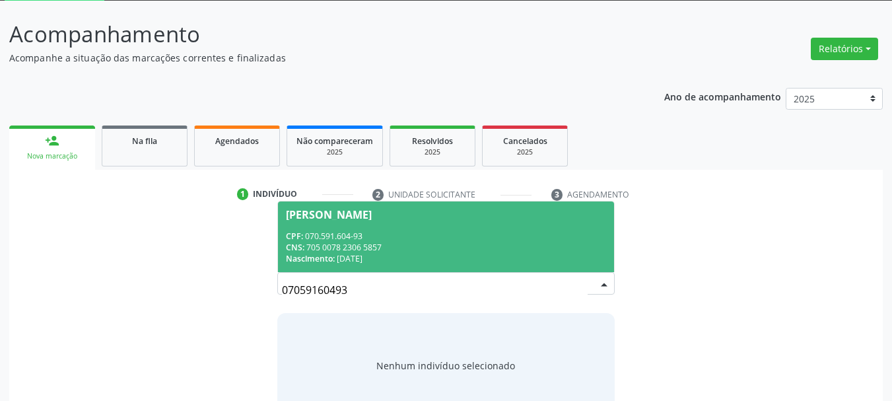
scroll to position [108, 0]
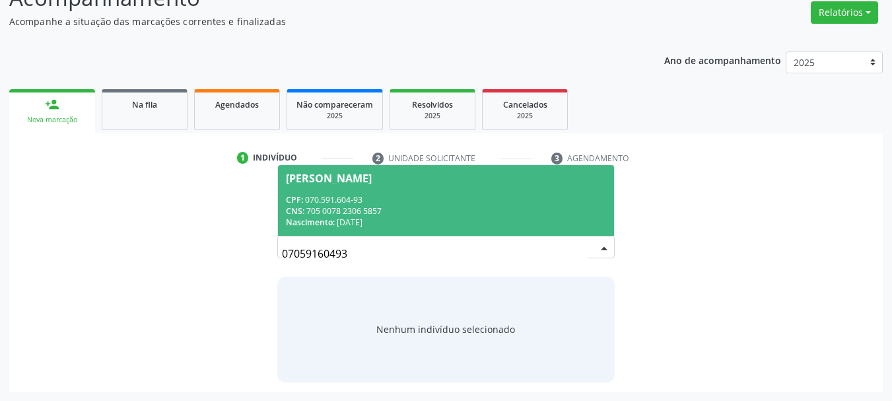
click at [397, 191] on span "Maria Eduarda Rodrigues Gomes CPF: 070.591.604-93 CNS: 705 0078 2306 5857 Nasci…" at bounding box center [446, 200] width 337 height 71
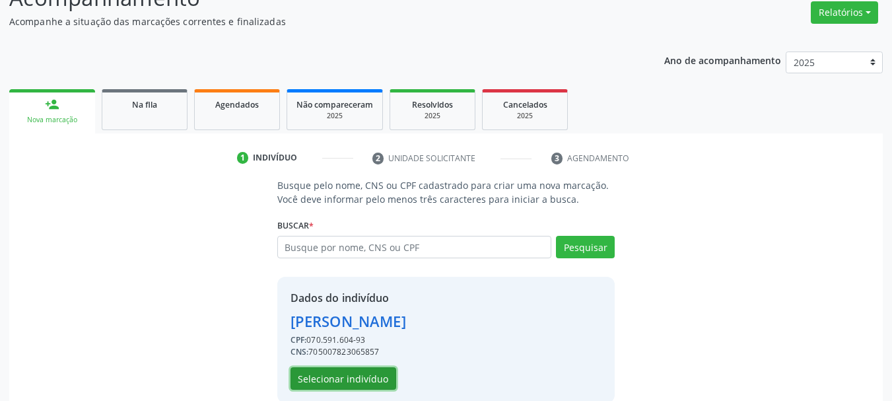
click at [376, 368] on button "Selecionar indivíduo" at bounding box center [344, 378] width 106 height 22
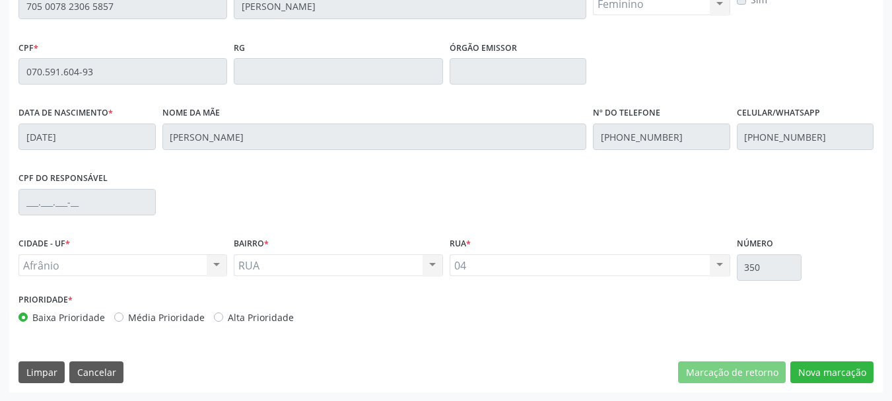
scroll to position [353, 0]
click at [835, 371] on button "Nova marcação" at bounding box center [831, 371] width 83 height 22
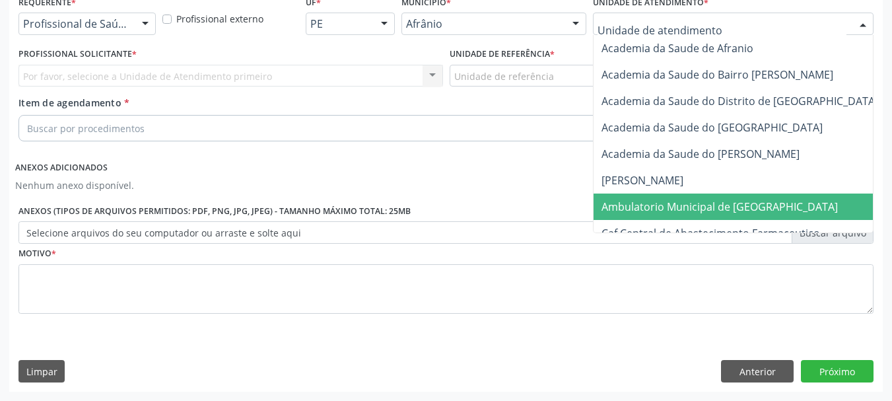
click at [699, 205] on span "Ambulatorio Municipal de [GEOGRAPHIC_DATA]" at bounding box center [719, 206] width 236 height 15
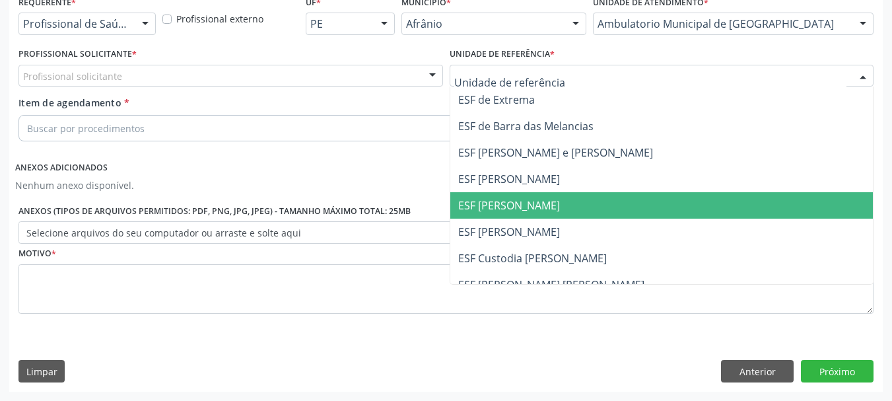
click at [504, 201] on span "ESF [PERSON_NAME]" at bounding box center [509, 205] width 102 height 15
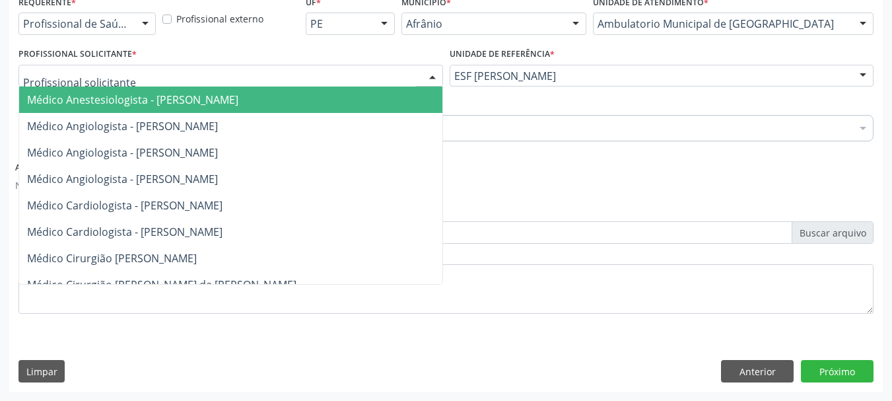
click at [300, 79] on div at bounding box center [230, 76] width 425 height 22
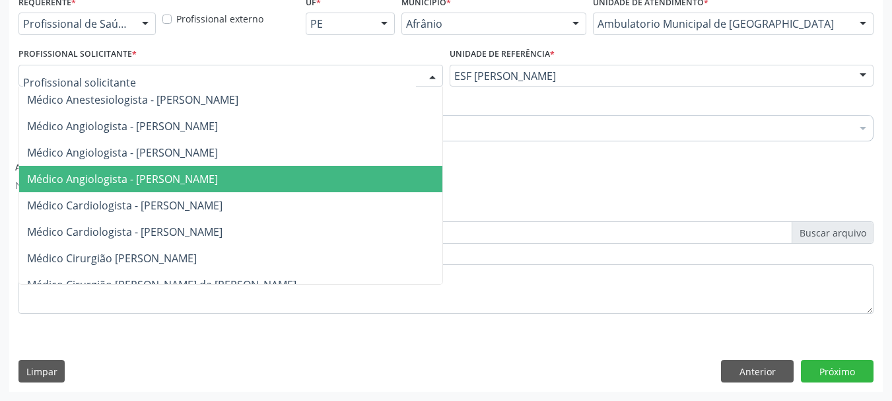
click at [330, 175] on span "Médico Angiologista - Suyenne Gomes de Araujo Freire" at bounding box center [243, 179] width 449 height 26
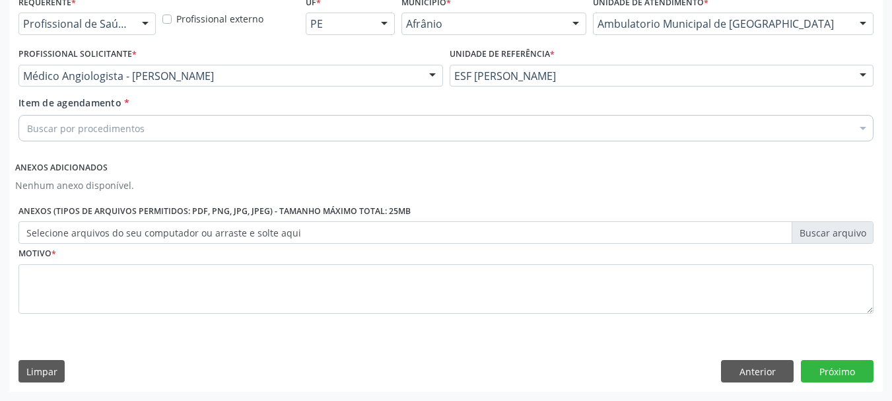
click at [236, 127] on div "Buscar por procedimentos" at bounding box center [445, 128] width 855 height 26
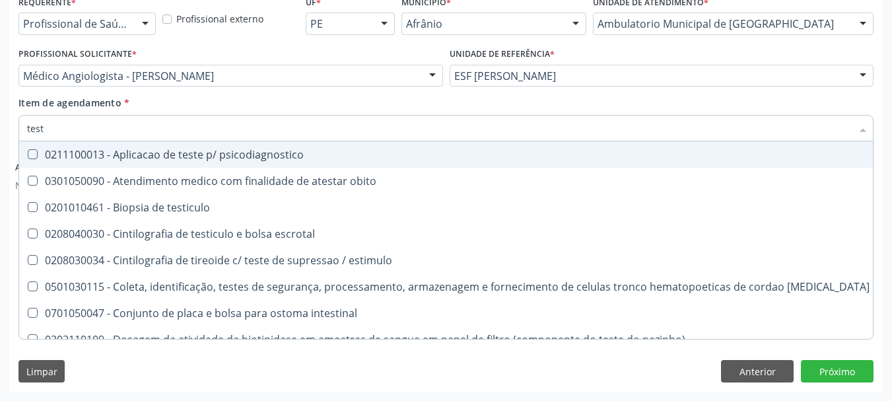
type input "teste"
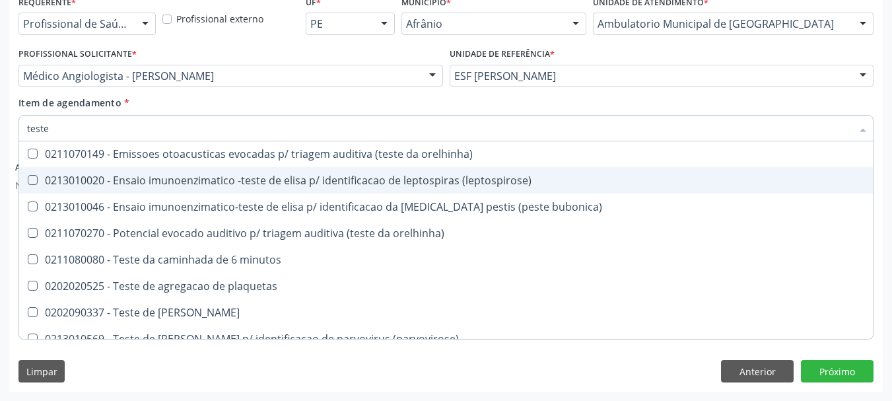
scroll to position [198, 0]
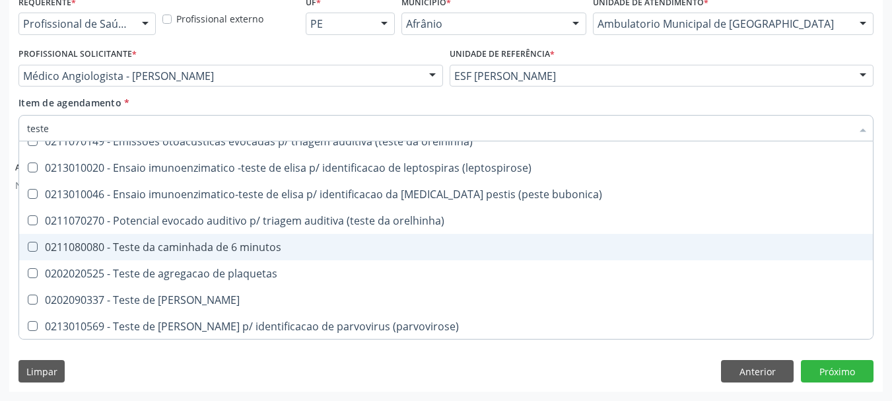
click at [271, 251] on div "0211080080 - Teste da caminhada de 6 minutos" at bounding box center [482, 247] width 910 height 11
checkbox minutos "true"
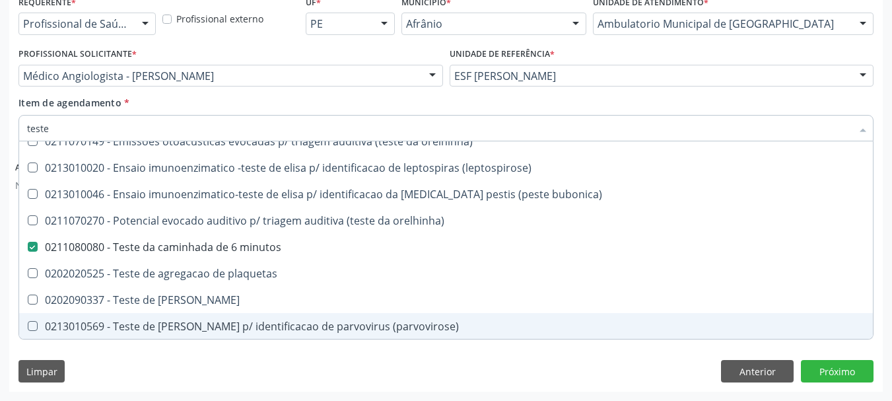
click at [533, 371] on div "Limpar Anterior Próximo" at bounding box center [445, 371] width 855 height 22
checkbox estimulo "true"
checkbox minutos "false"
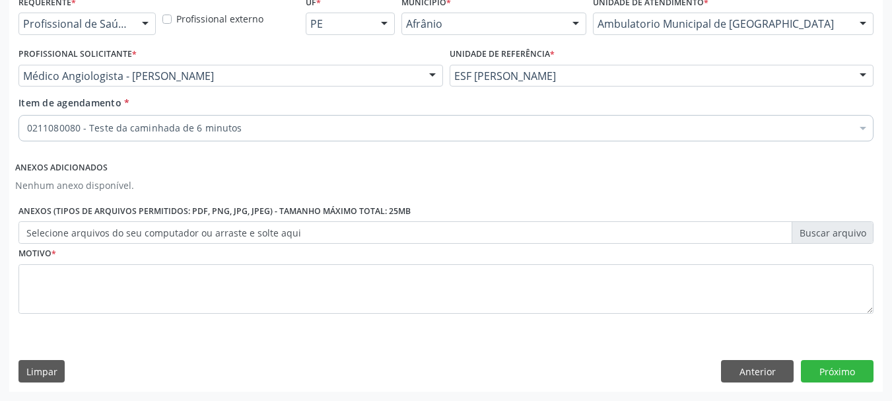
scroll to position [0, 0]
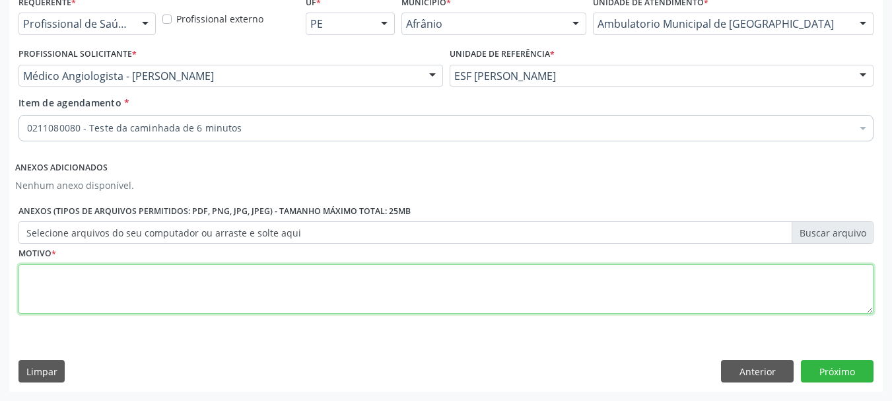
click at [392, 288] on textarea at bounding box center [445, 289] width 855 height 50
type textarea "*"
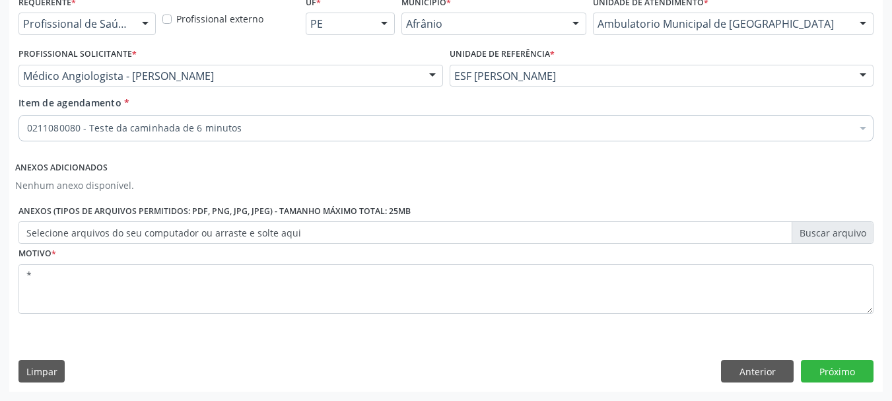
click at [819, 359] on div "Requerente * Profissional de Saúde Profissional de Saúde Paciente Nenhum result…" at bounding box center [446, 191] width 874 height 399
click at [843, 372] on button "Próximo" at bounding box center [837, 371] width 73 height 22
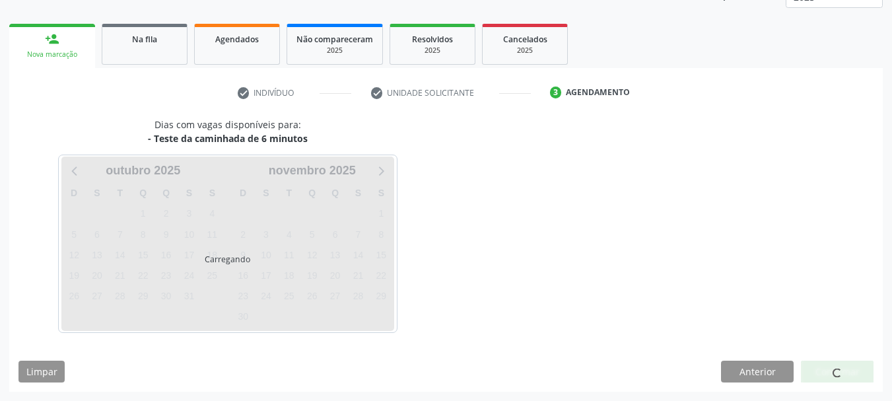
scroll to position [174, 0]
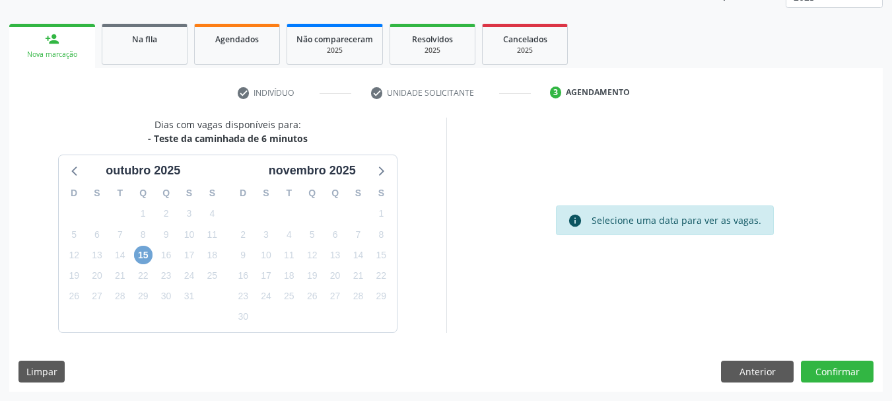
click at [145, 257] on span "15" at bounding box center [143, 255] width 18 height 18
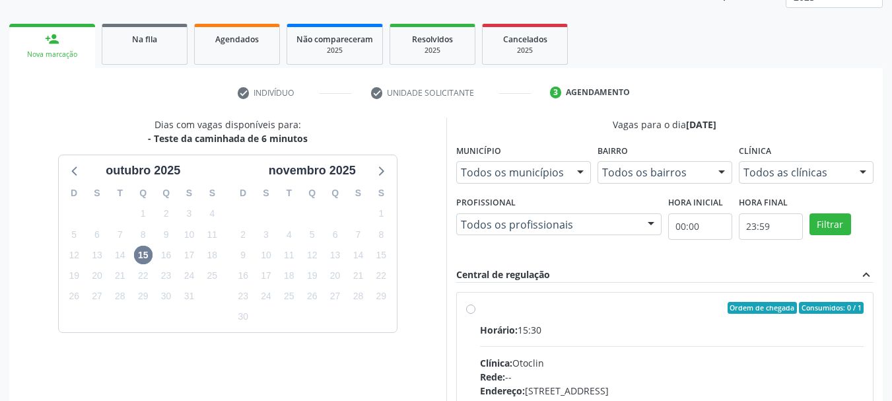
click at [509, 318] on label "Ordem de chegada Consumidos: 0 / 1 Horário: 15:30 Clínica: Otoclin Rede: -- End…" at bounding box center [672, 403] width 384 height 203
click at [475, 314] on input "Ordem de chegada Consumidos: 0 / 1 Horário: 15:30 Clínica: Otoclin Rede: -- End…" at bounding box center [470, 308] width 9 height 12
radio input "true"
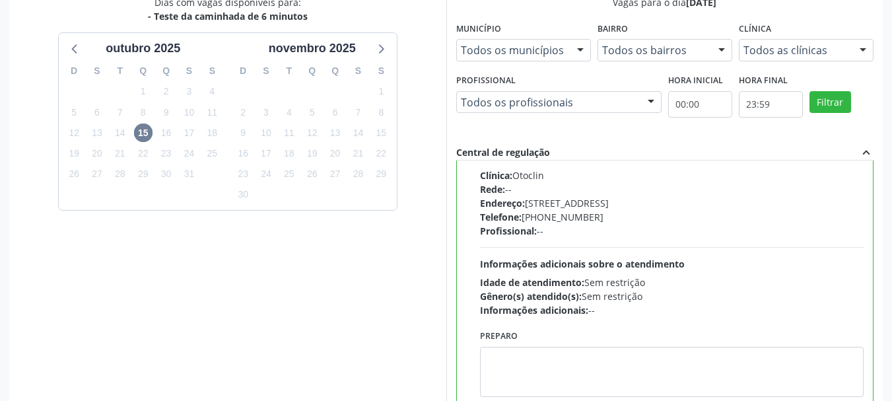
scroll to position [388, 0]
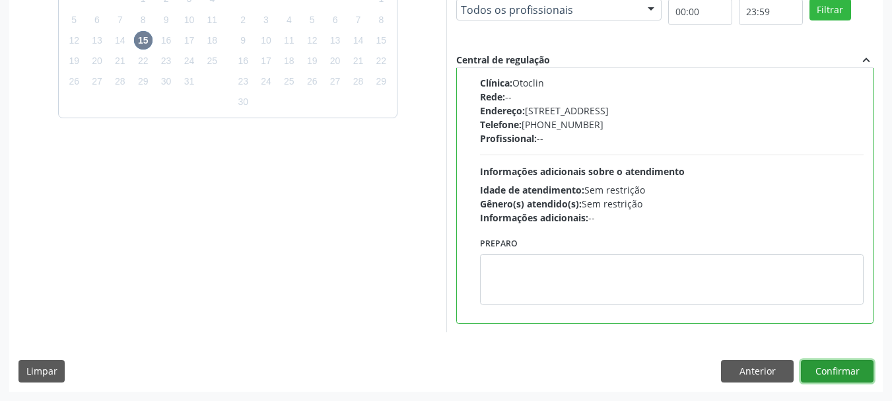
click at [825, 370] on button "Confirmar" at bounding box center [837, 371] width 73 height 22
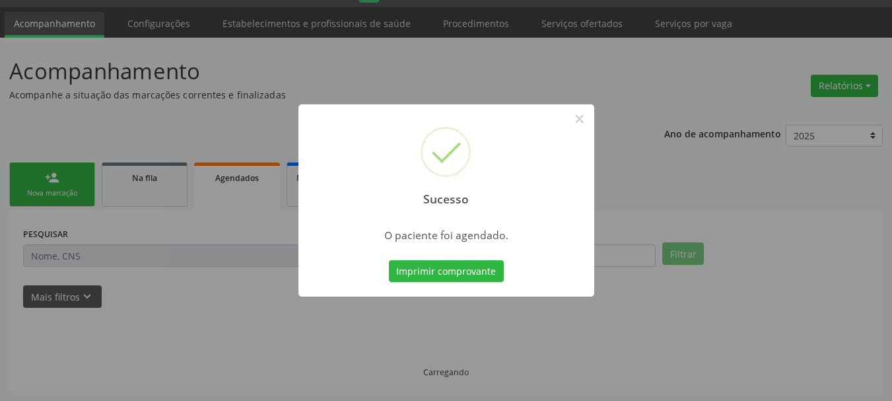
scroll to position [35, 0]
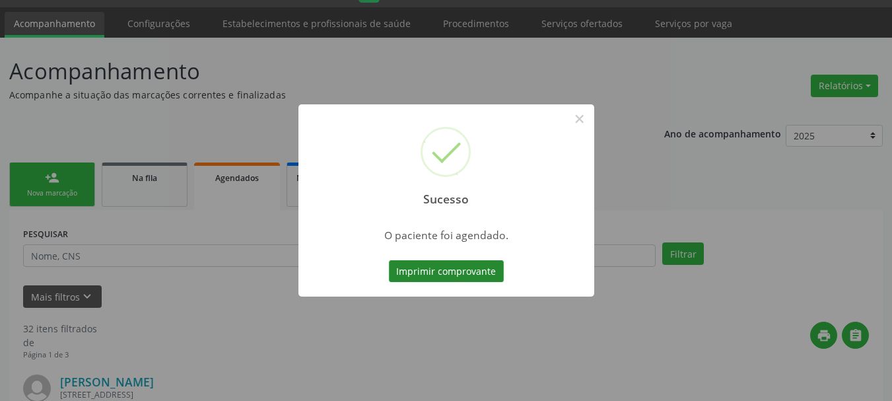
click at [457, 277] on button "Imprimir comprovante" at bounding box center [446, 271] width 115 height 22
